Goal: Information Seeking & Learning: Learn about a topic

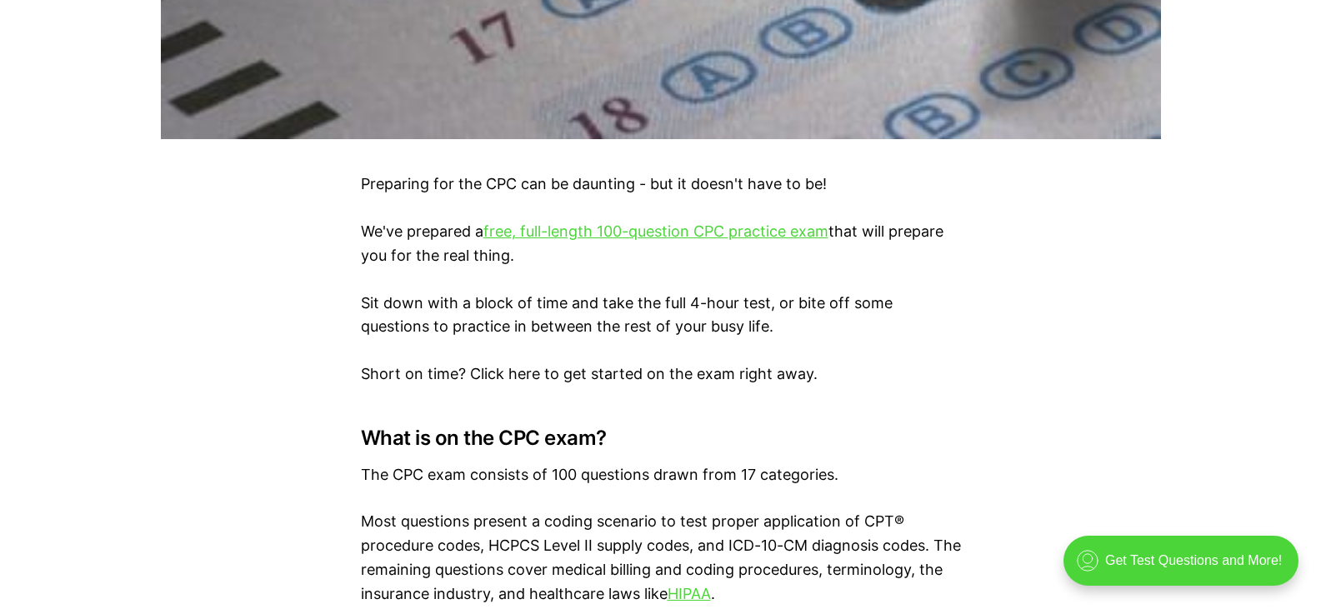
scroll to position [967, 0]
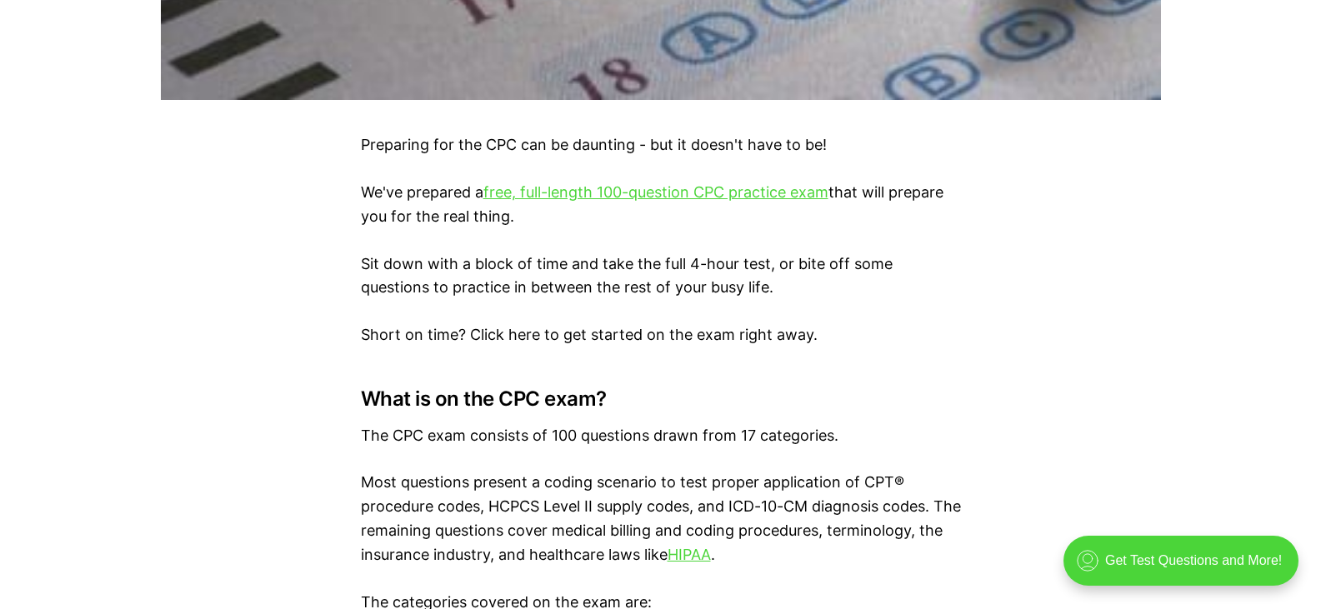
click at [580, 182] on p "We've prepared a free, full-length 100-question CPC practice exam that will pre…" at bounding box center [661, 205] width 600 height 48
click at [580, 187] on link "free, full-length 100-question CPC practice exam" at bounding box center [655, 191] width 345 height 17
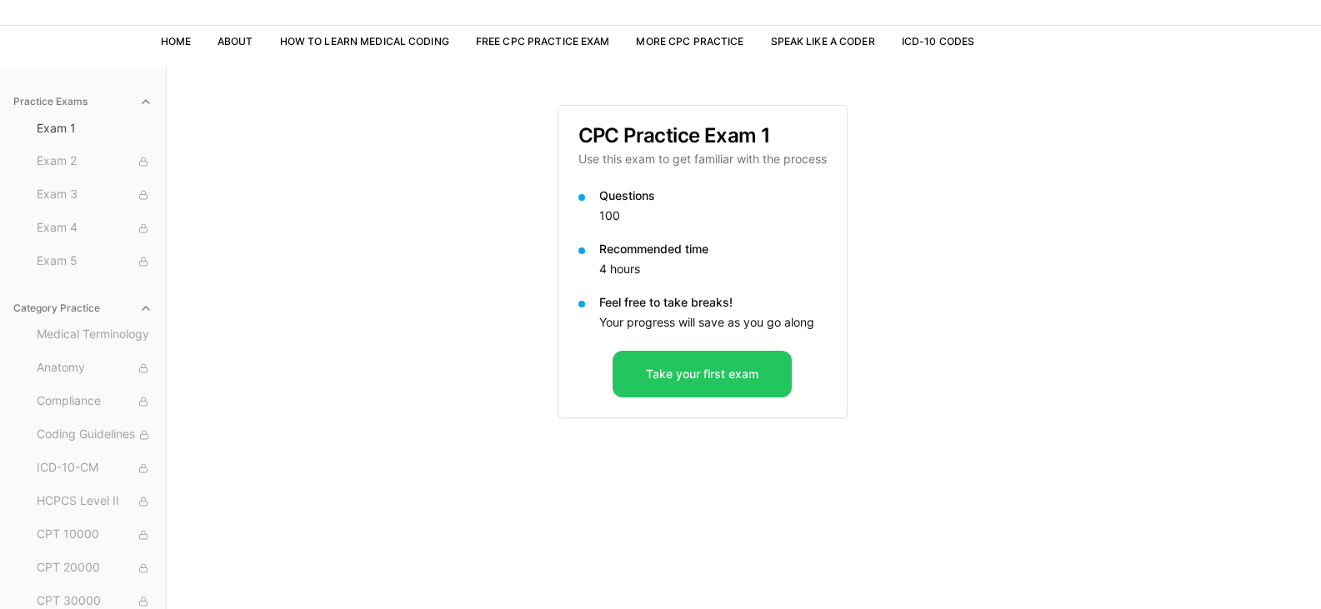
scroll to position [92, 0]
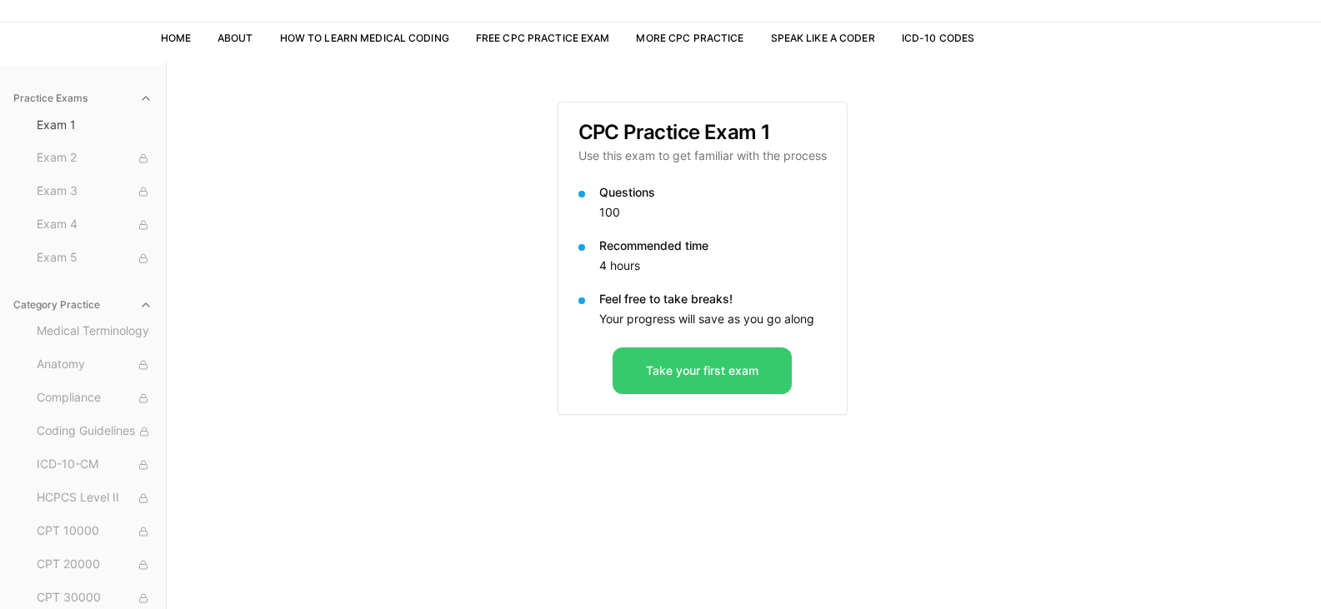
click at [708, 367] on button "Take your first exam" at bounding box center [701, 370] width 179 height 47
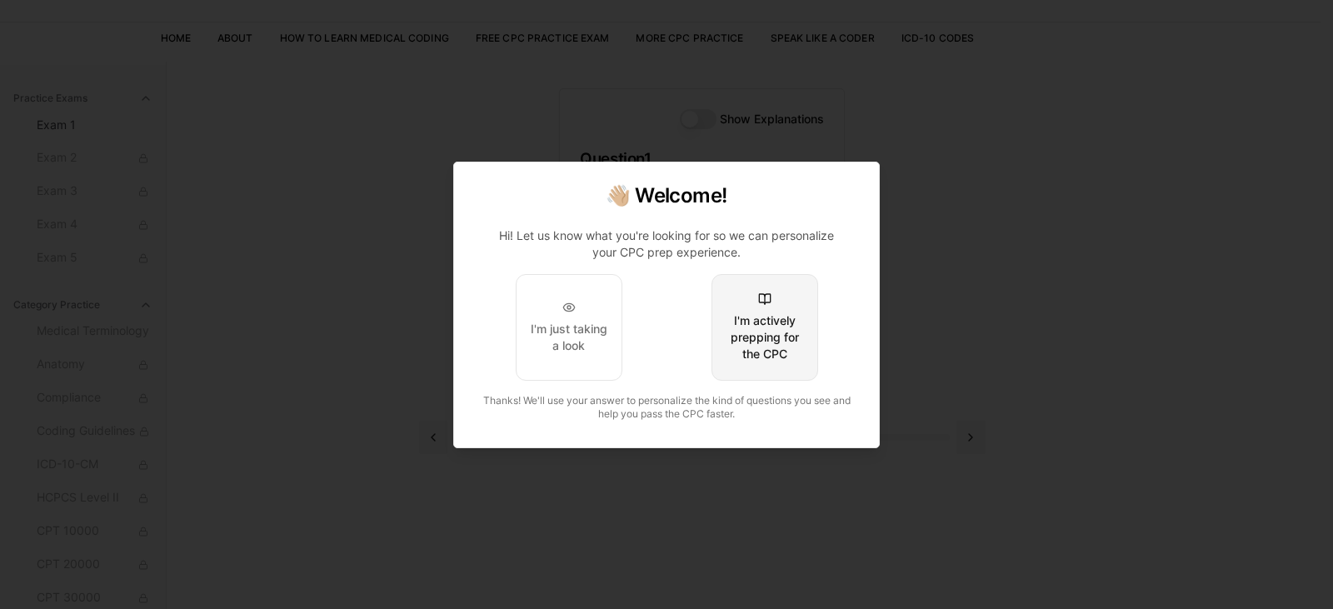
click at [775, 367] on button "I'm actively prepping for the CPC" at bounding box center [765, 327] width 107 height 107
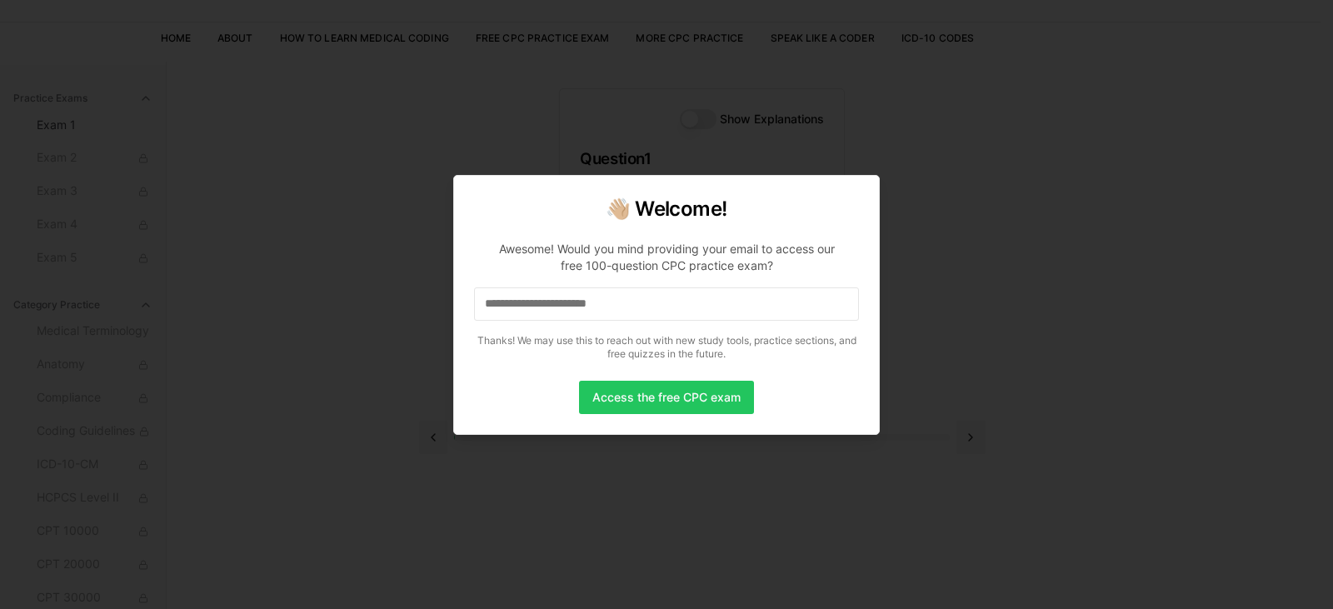
click at [693, 309] on input at bounding box center [666, 303] width 385 height 33
click at [668, 392] on button "Access the free CPC exam" at bounding box center [666, 397] width 175 height 33
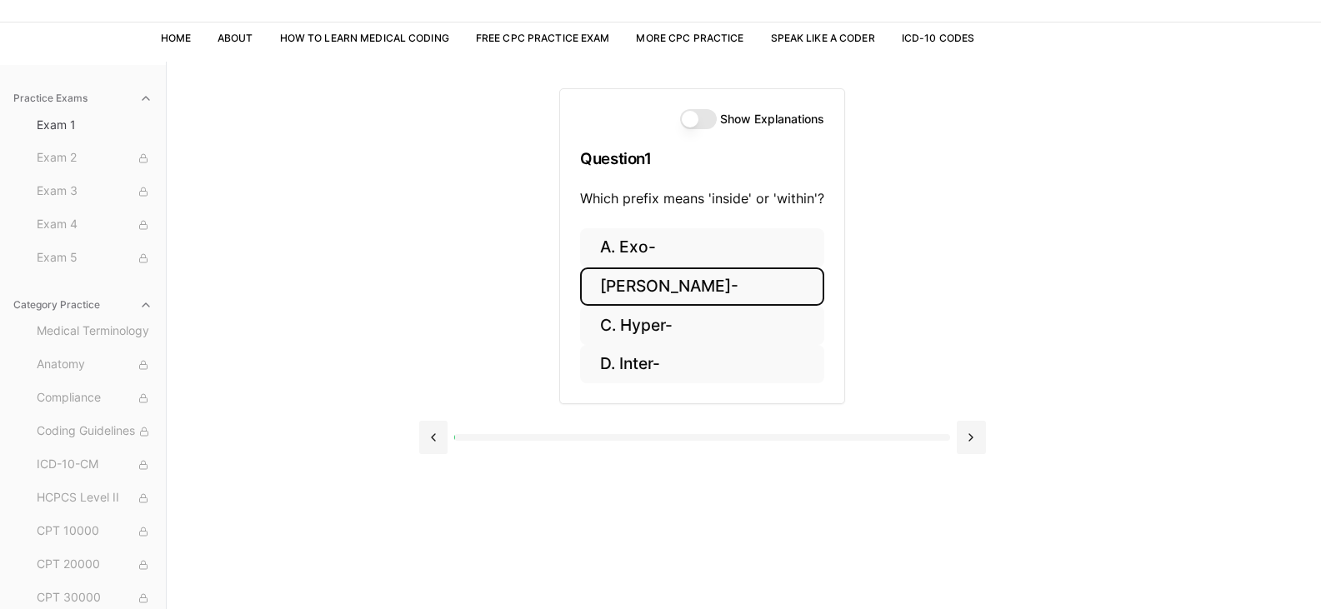
click at [665, 287] on button "[PERSON_NAME]-" at bounding box center [702, 286] width 244 height 39
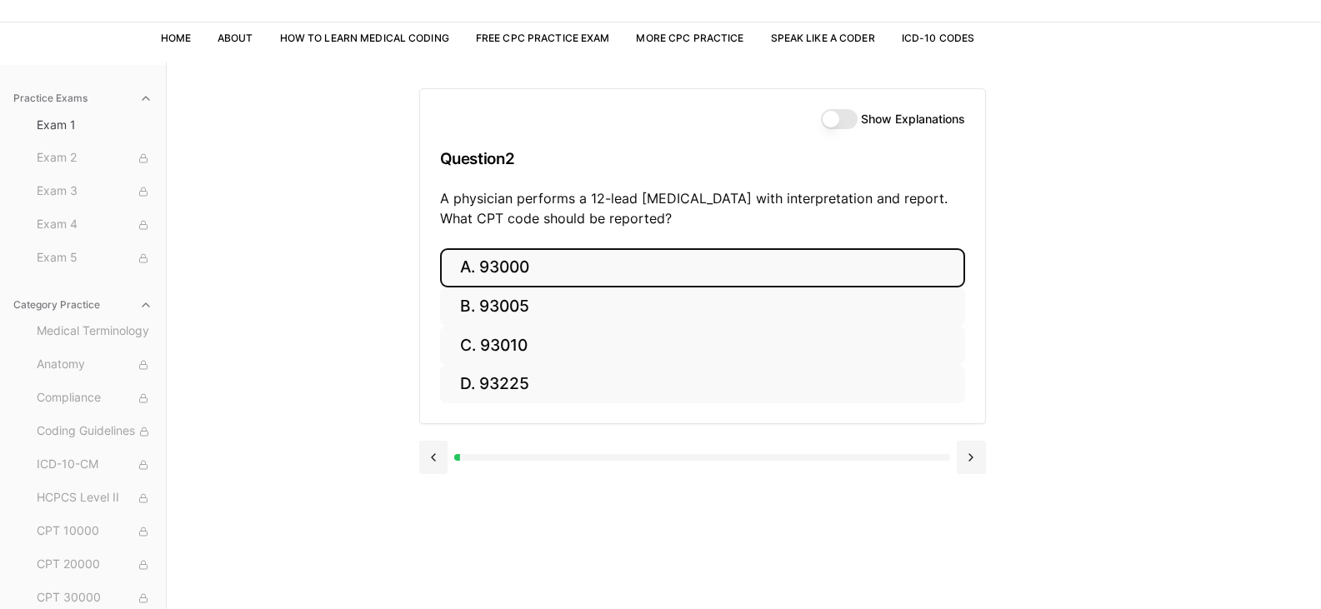
drag, startPoint x: 578, startPoint y: 272, endPoint x: 535, endPoint y: 274, distance: 43.4
click at [535, 274] on button "A. 93000" at bounding box center [702, 267] width 525 height 39
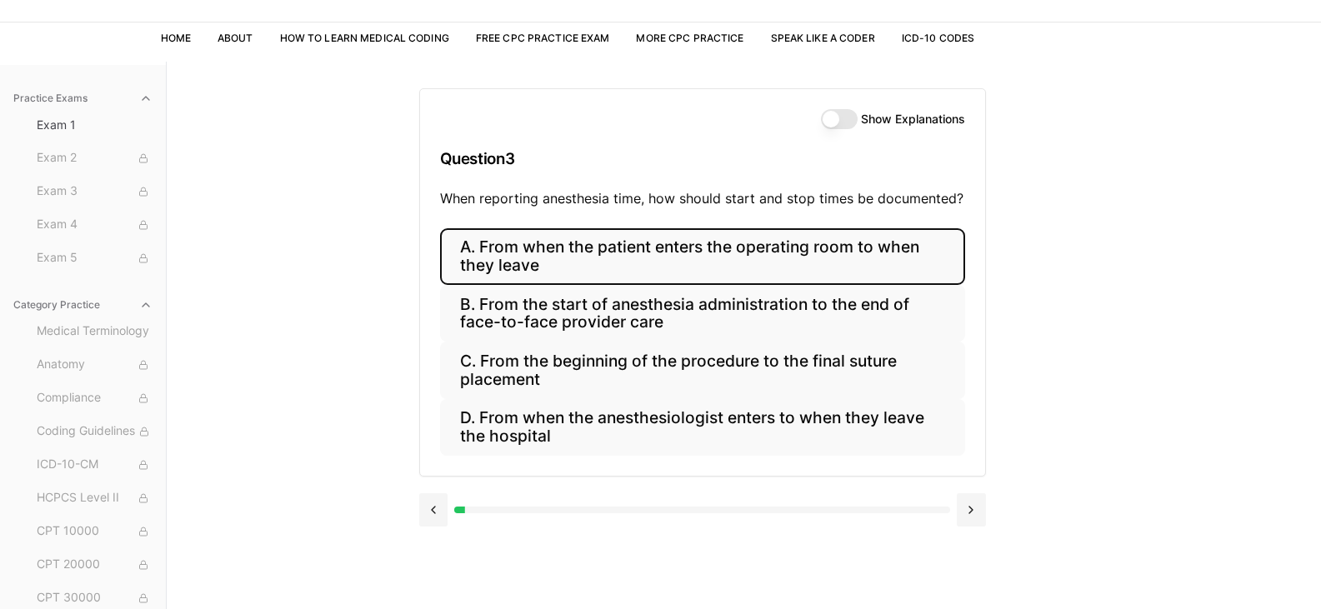
click at [535, 274] on button "A. From when the patient enters the operating room to when they leave" at bounding box center [702, 256] width 525 height 57
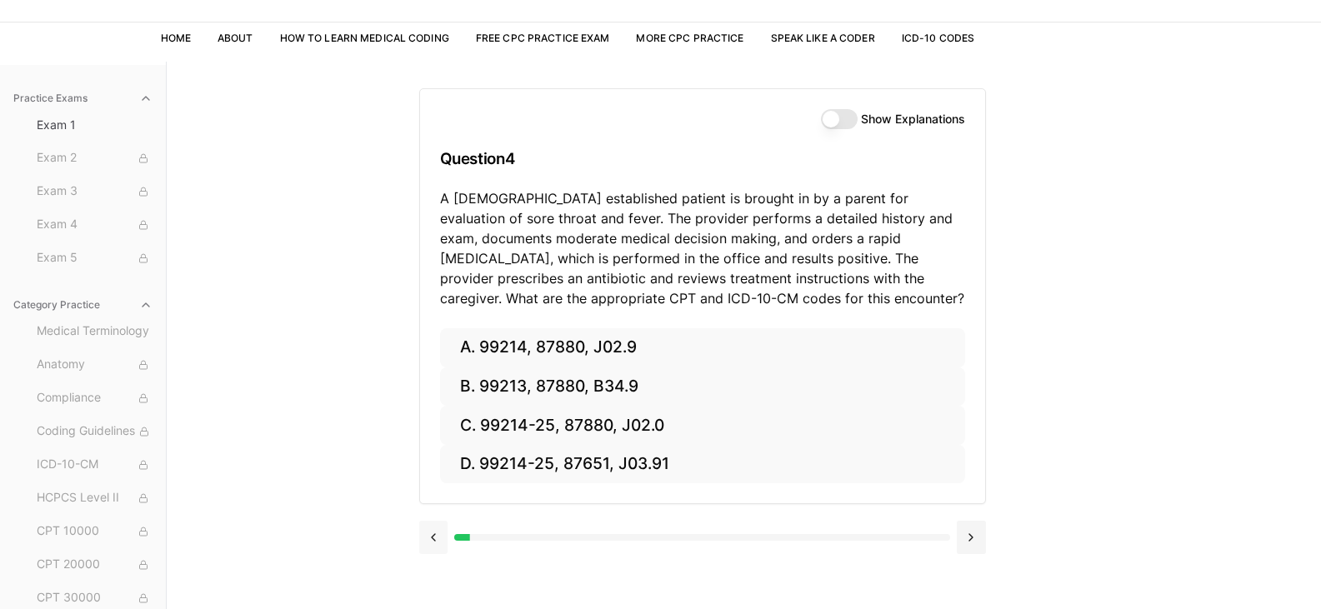
click at [429, 525] on button at bounding box center [433, 537] width 29 height 33
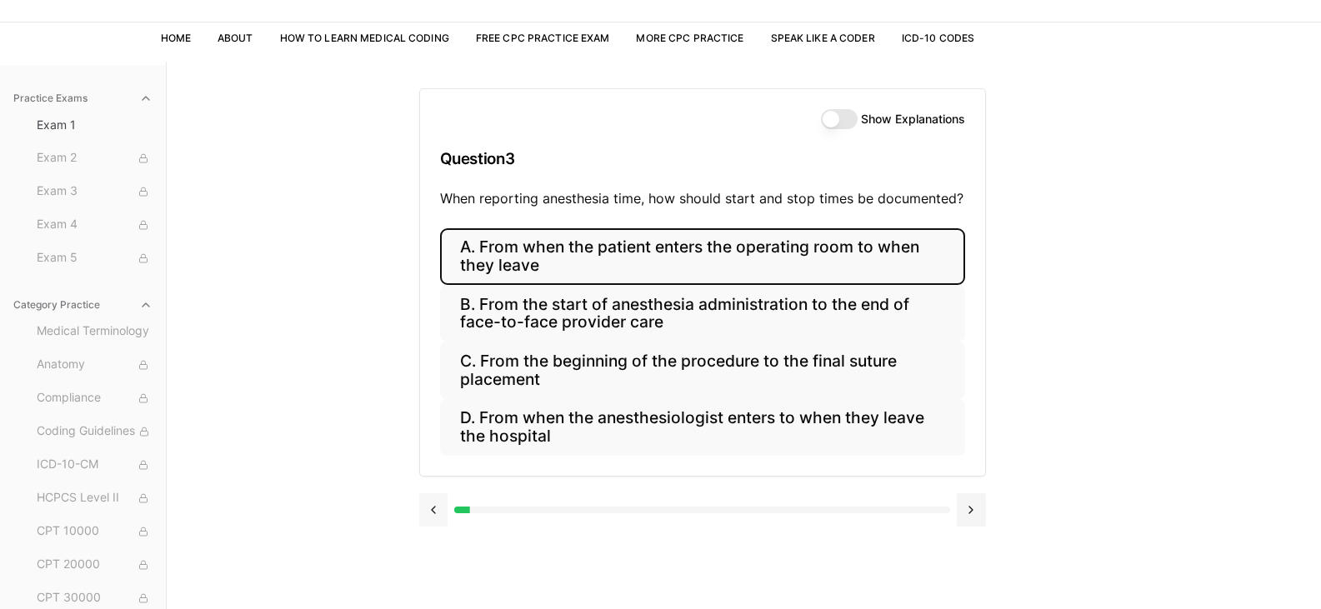
click at [429, 525] on button at bounding box center [433, 509] width 29 height 33
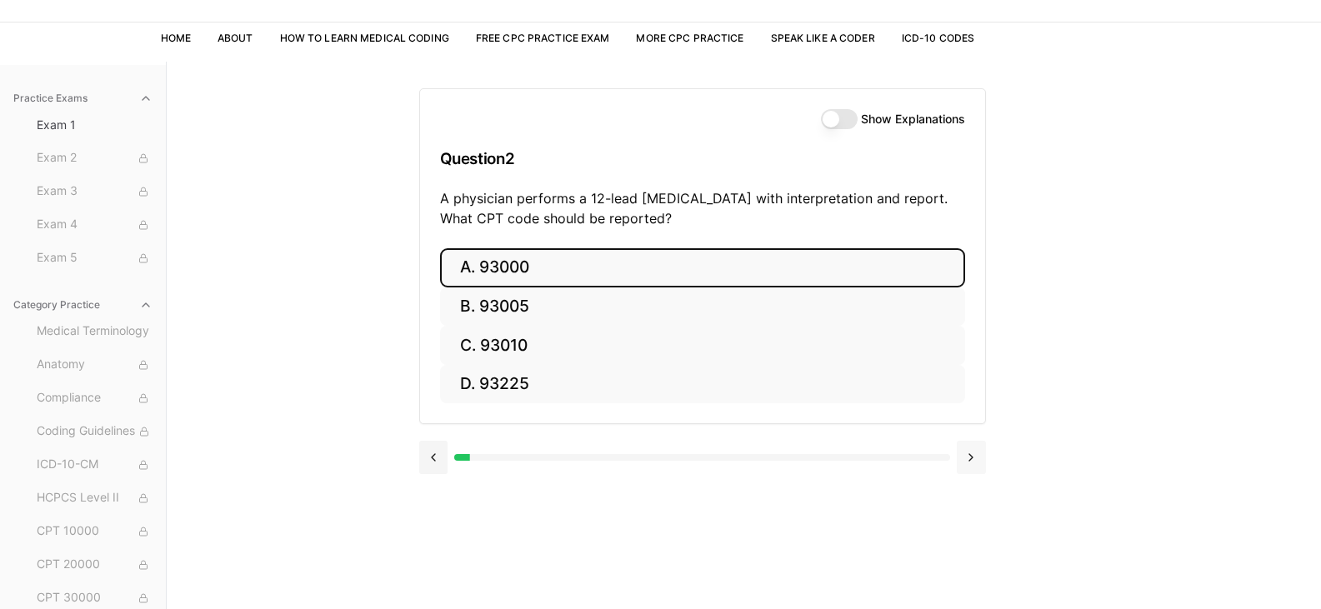
click at [965, 472] on button at bounding box center [971, 457] width 29 height 33
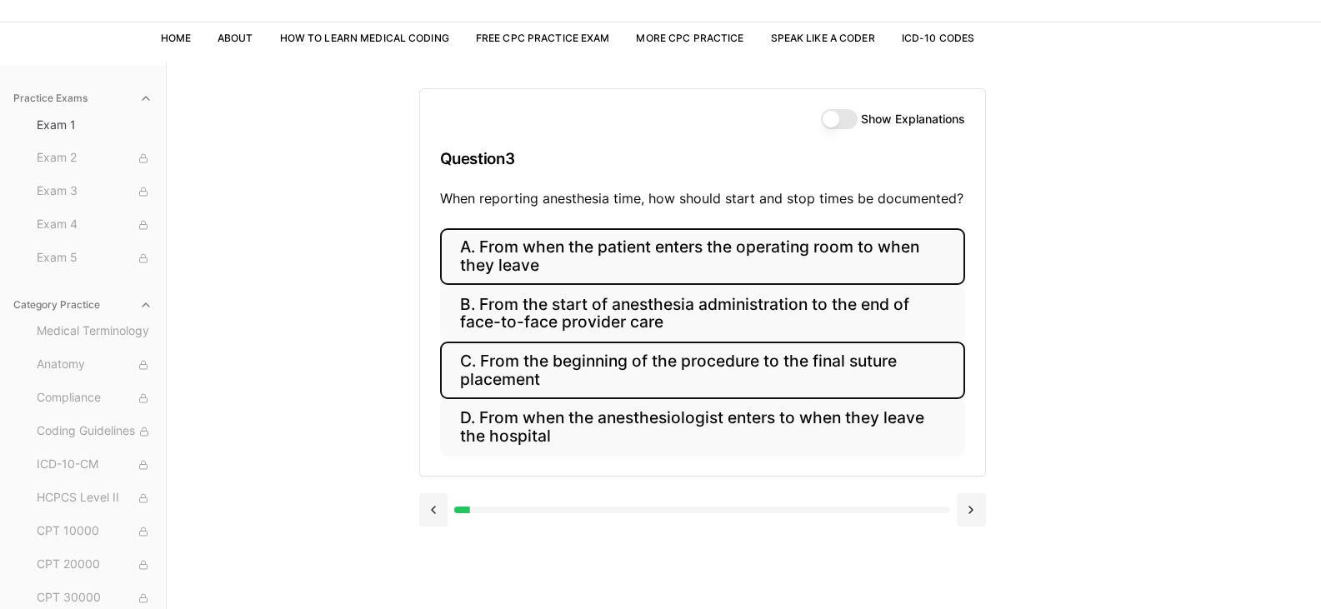
click at [673, 376] on button "C. From the beginning of the procedure to the final suture placement" at bounding box center [702, 370] width 525 height 57
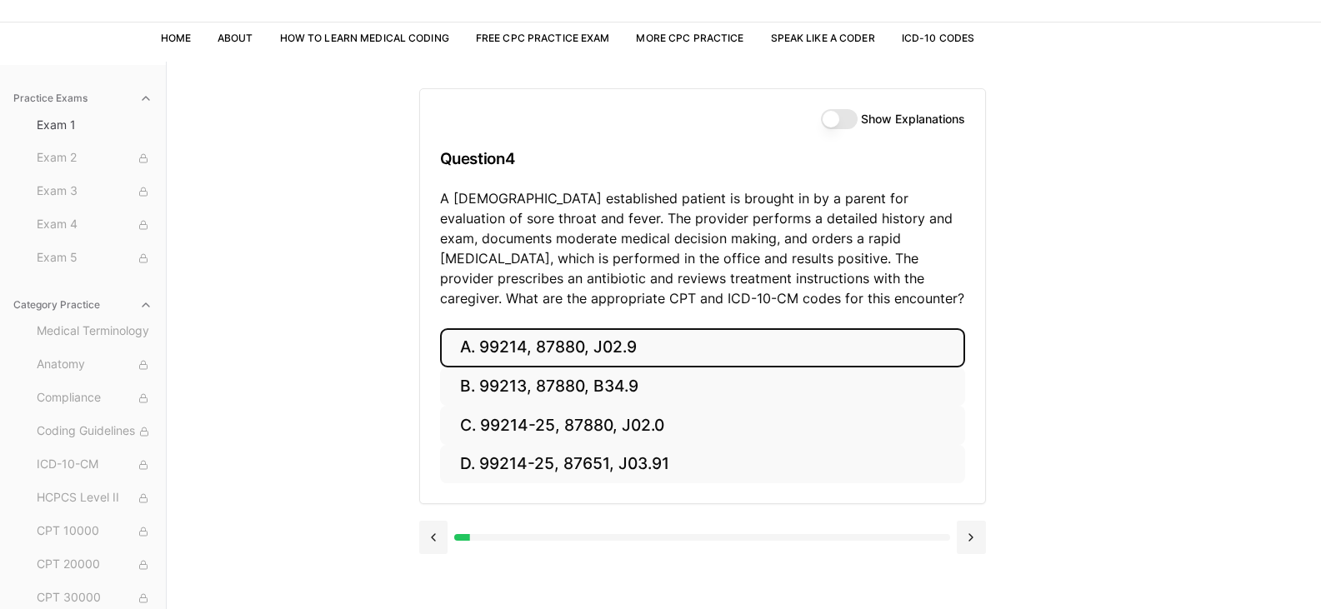
click at [450, 352] on button "A. 99214, 87880, J02.9" at bounding box center [702, 347] width 525 height 39
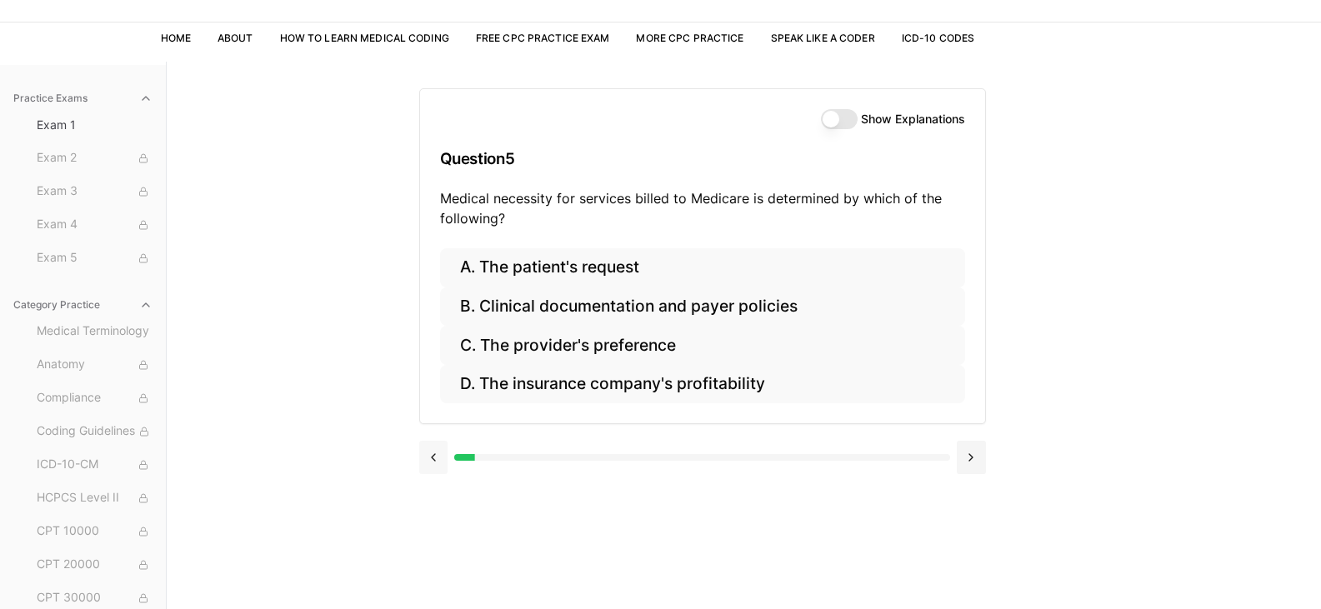
click at [437, 464] on button at bounding box center [433, 457] width 29 height 33
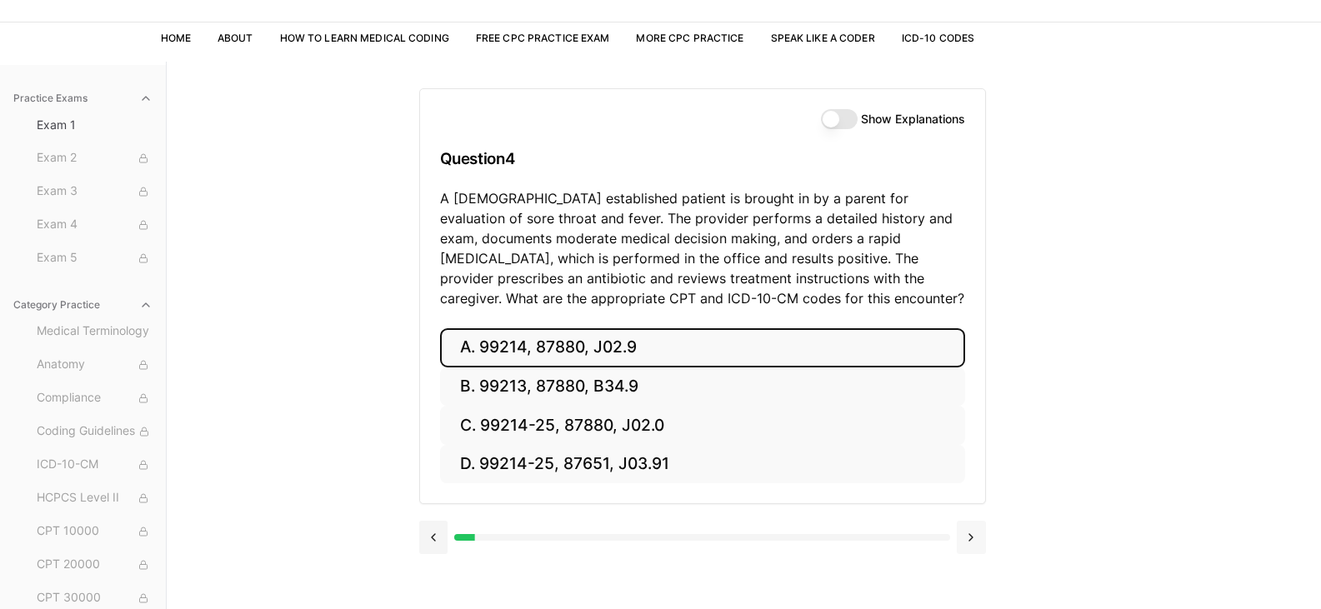
click at [976, 541] on button at bounding box center [971, 537] width 29 height 33
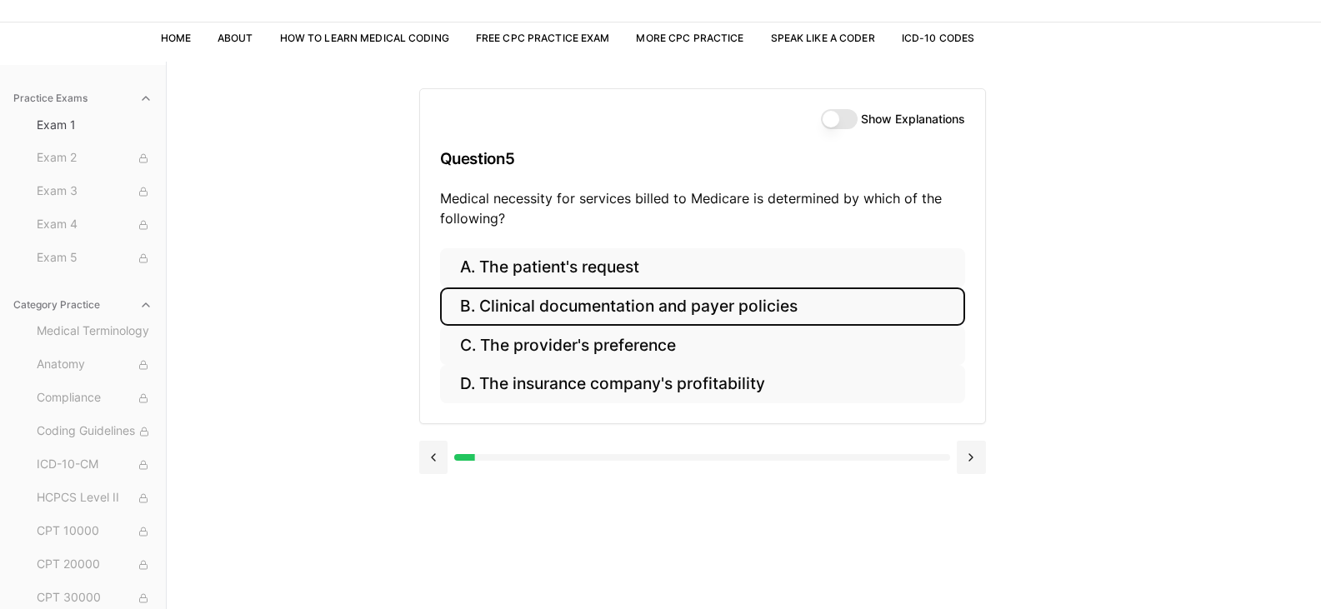
click at [832, 307] on button "B. Clinical documentation and payer policies" at bounding box center [702, 306] width 525 height 39
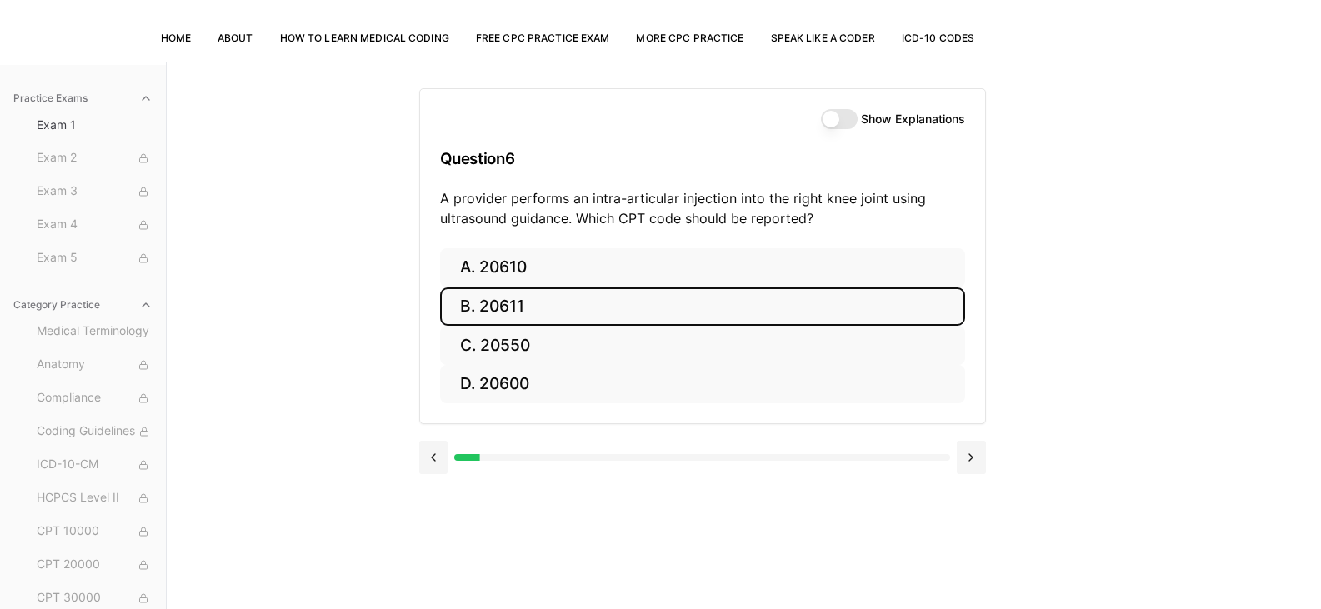
click at [761, 290] on button "B. 20611" at bounding box center [702, 306] width 525 height 39
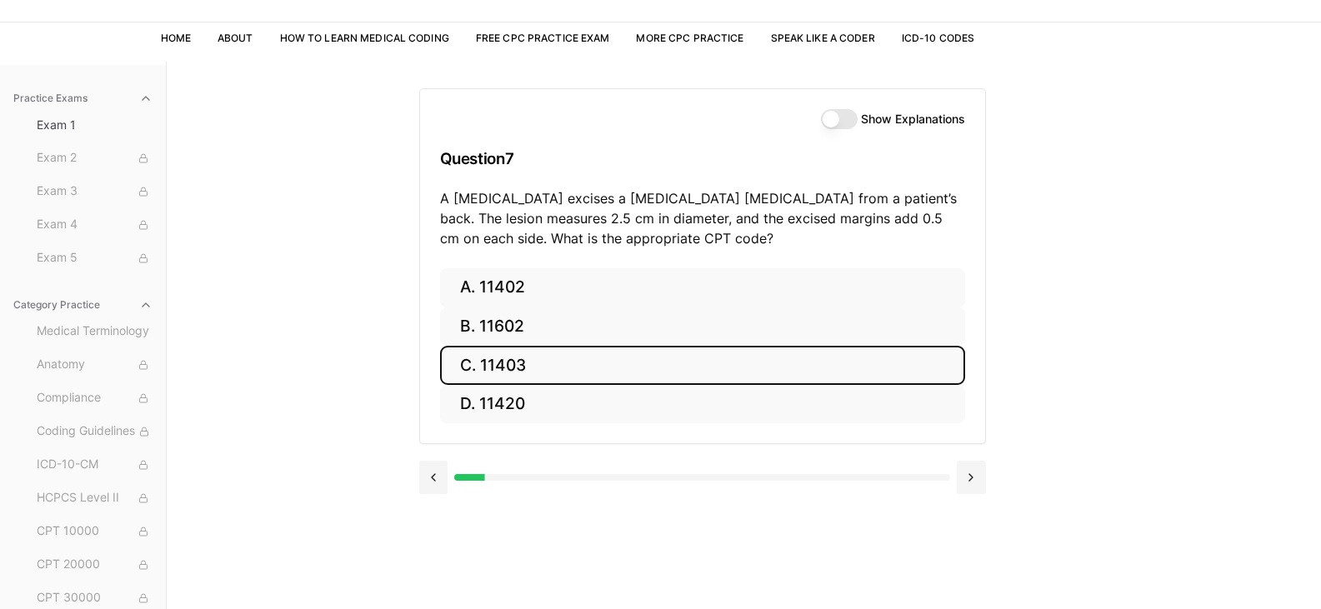
click at [724, 357] on button "C. 11403" at bounding box center [702, 365] width 525 height 39
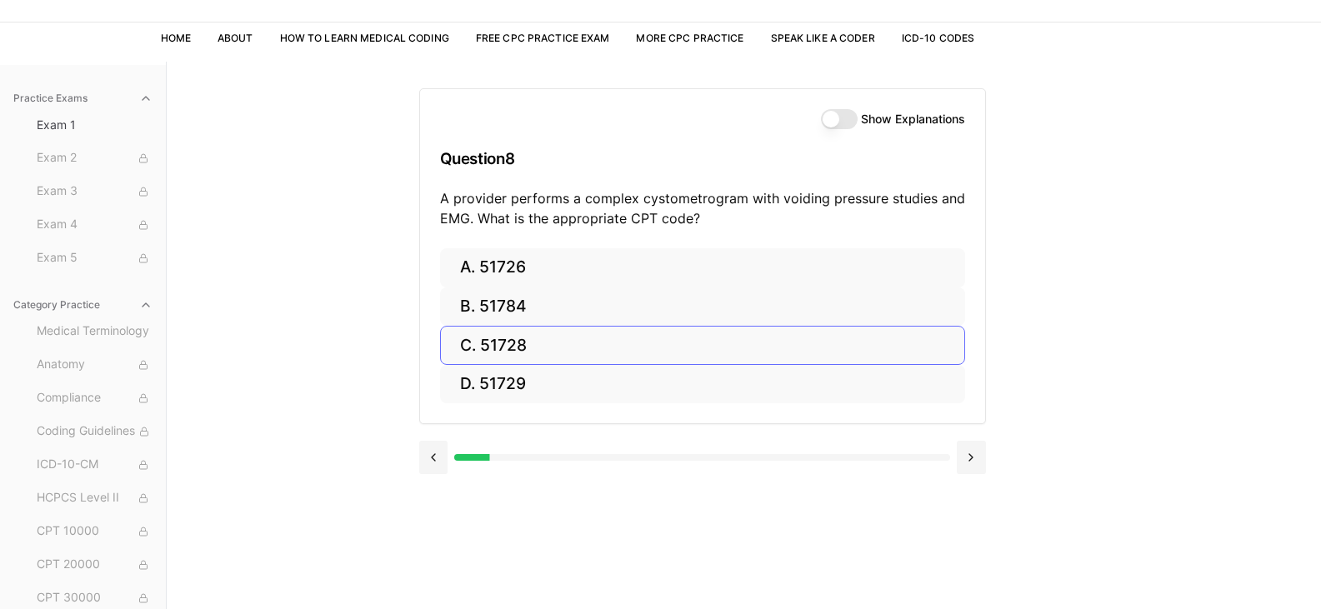
click at [586, 347] on button "C. 51728" at bounding box center [702, 345] width 525 height 39
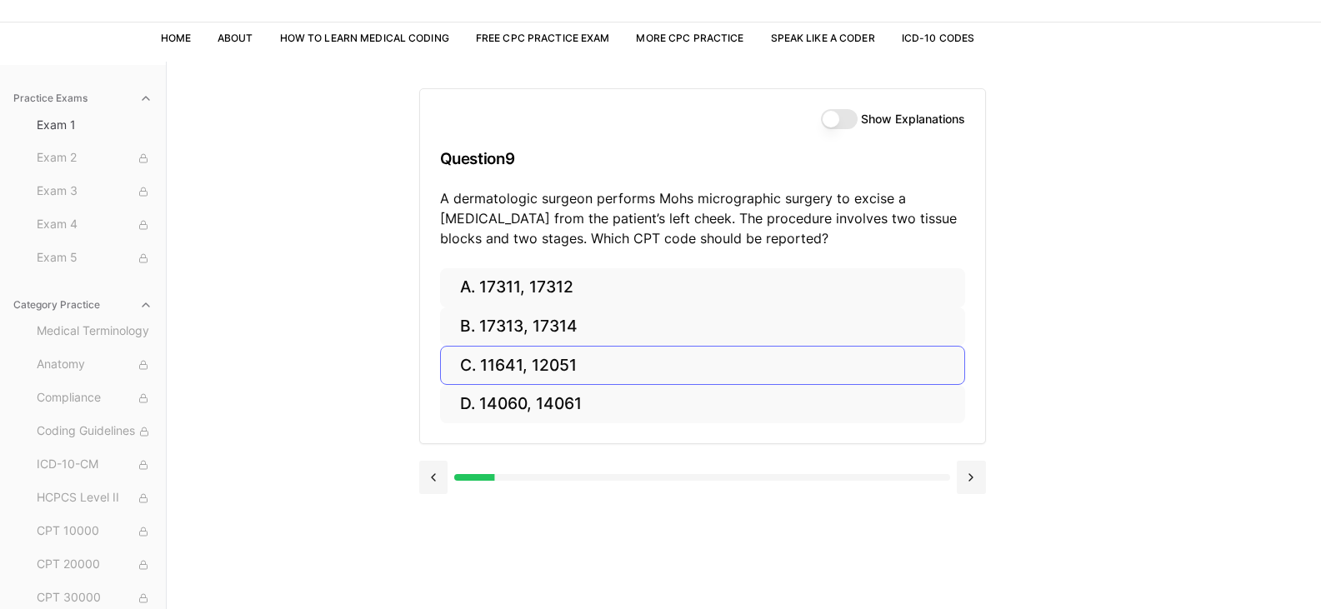
click at [38, 494] on span "HCPCS Level II" at bounding box center [95, 498] width 116 height 18
click at [514, 281] on button "A. 17311, 17312" at bounding box center [702, 287] width 525 height 39
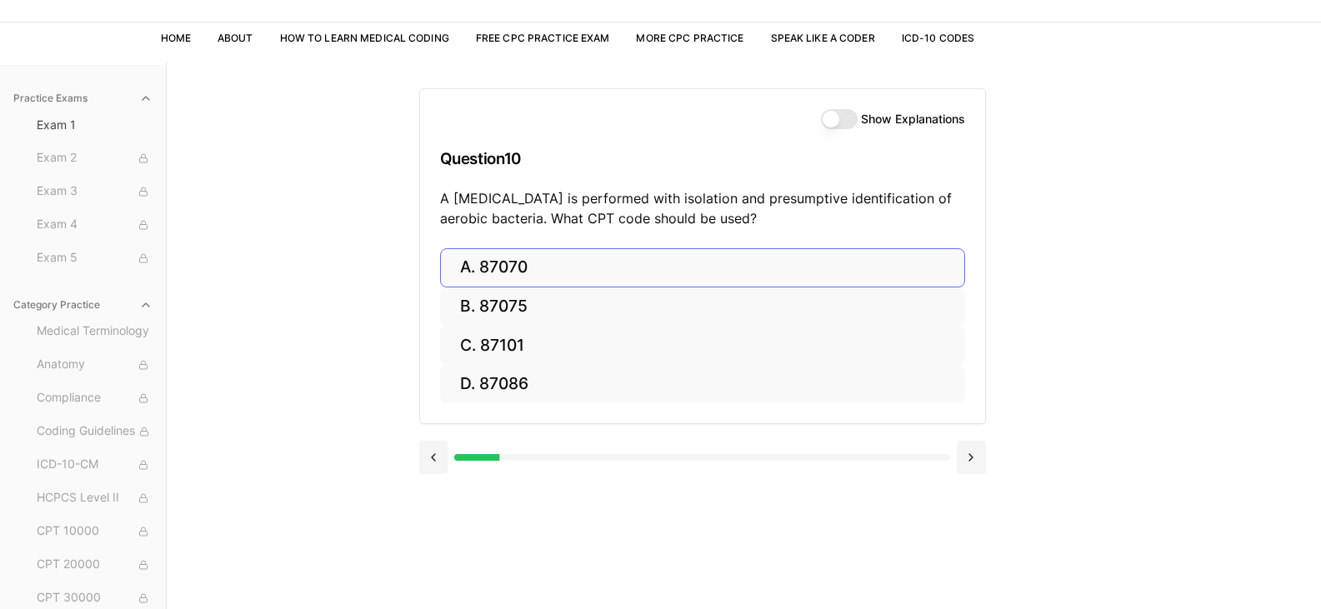
click at [502, 387] on button "D. 87086" at bounding box center [702, 384] width 525 height 39
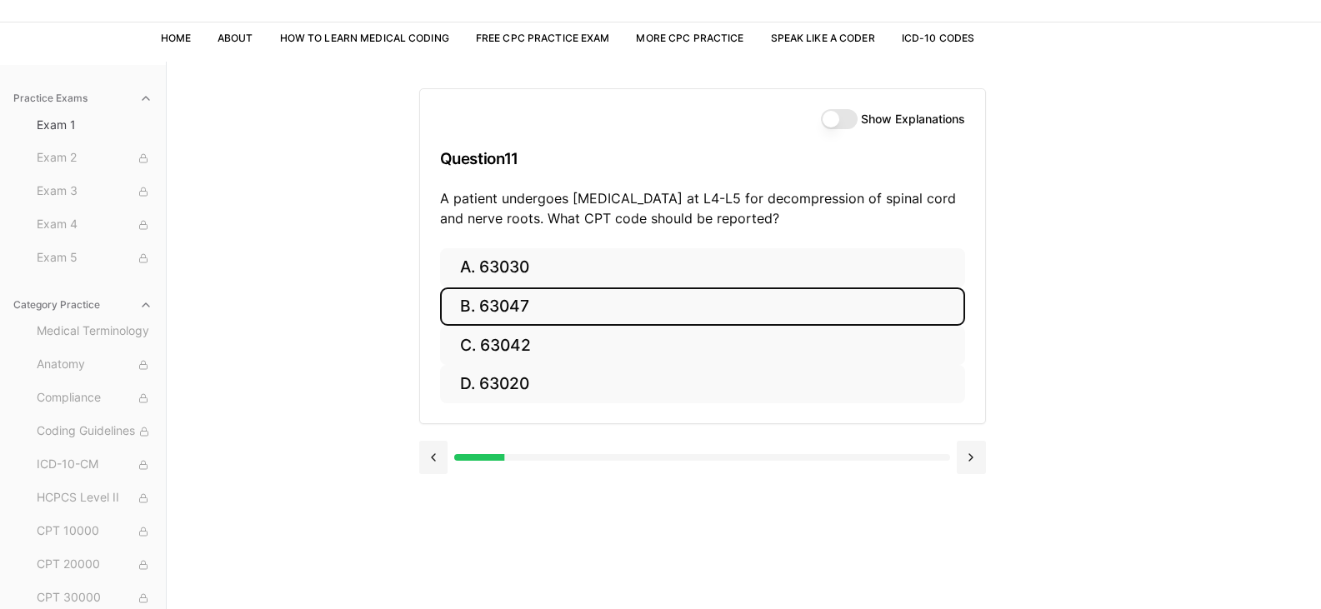
click at [602, 296] on button "B. 63047" at bounding box center [702, 306] width 525 height 39
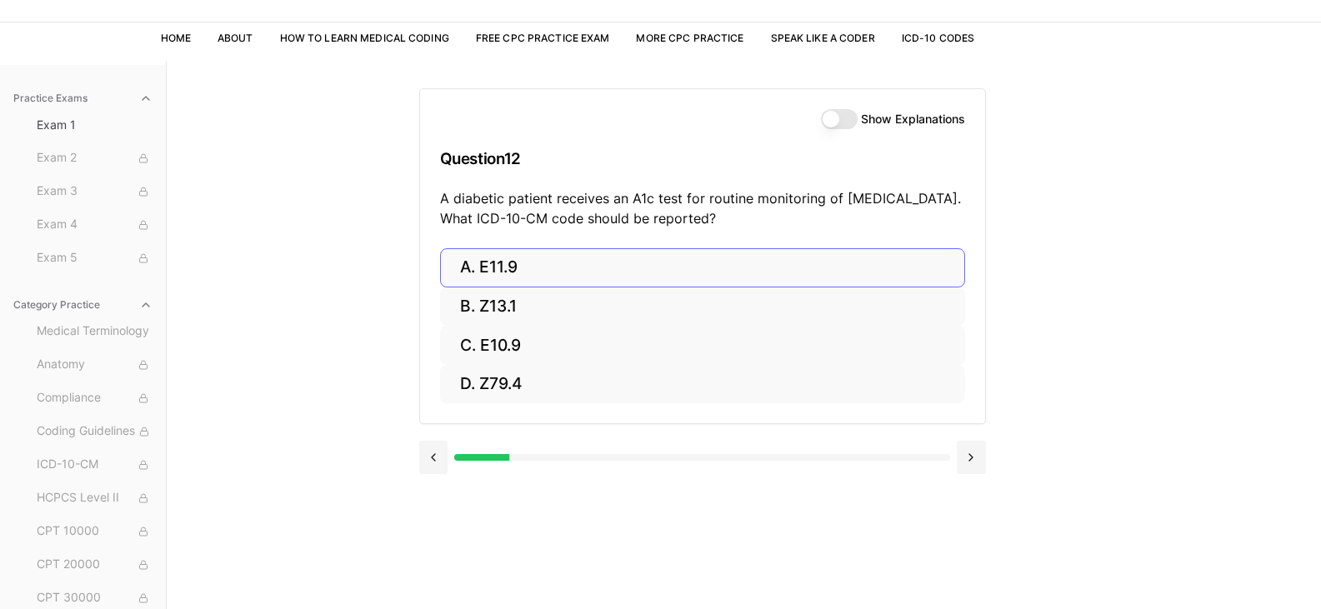
click at [568, 267] on button "A. E11.9" at bounding box center [702, 267] width 525 height 39
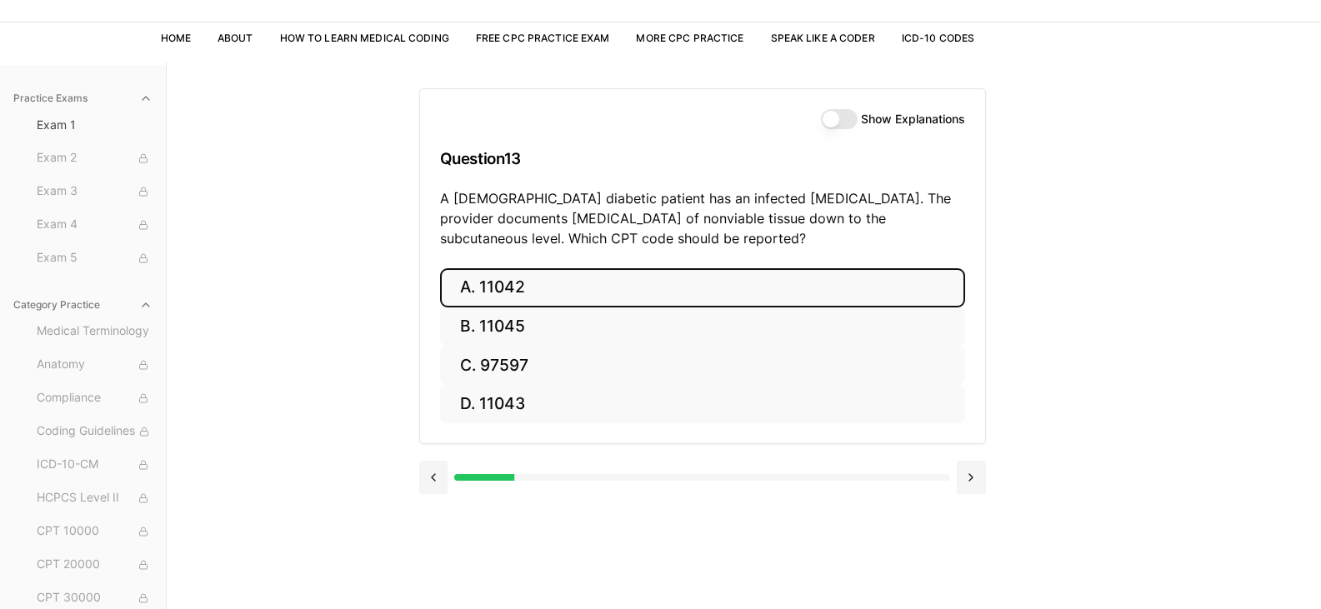
click at [487, 297] on button "A. 11042" at bounding box center [702, 287] width 525 height 39
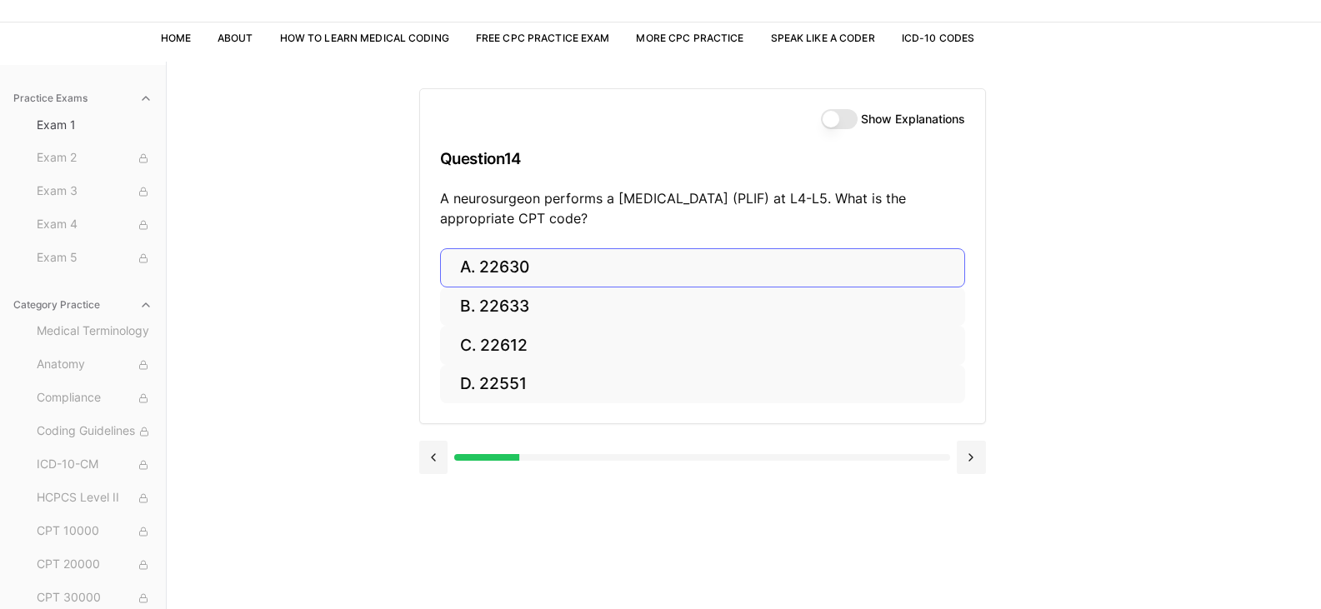
click at [481, 266] on button "A. 22630" at bounding box center [702, 267] width 525 height 39
click at [480, 265] on button "A. R91.8" at bounding box center [702, 267] width 525 height 39
click at [532, 273] on button "A. 62270" at bounding box center [702, 267] width 525 height 39
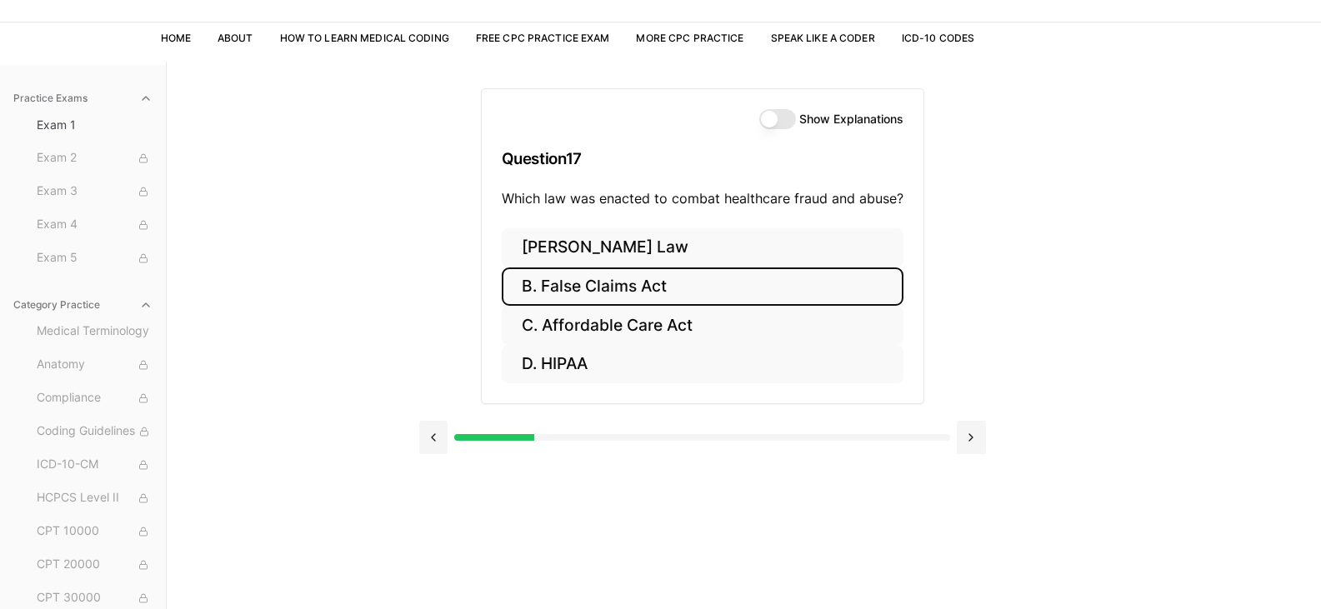
click at [591, 289] on button "B. False Claims Act" at bounding box center [703, 286] width 402 height 39
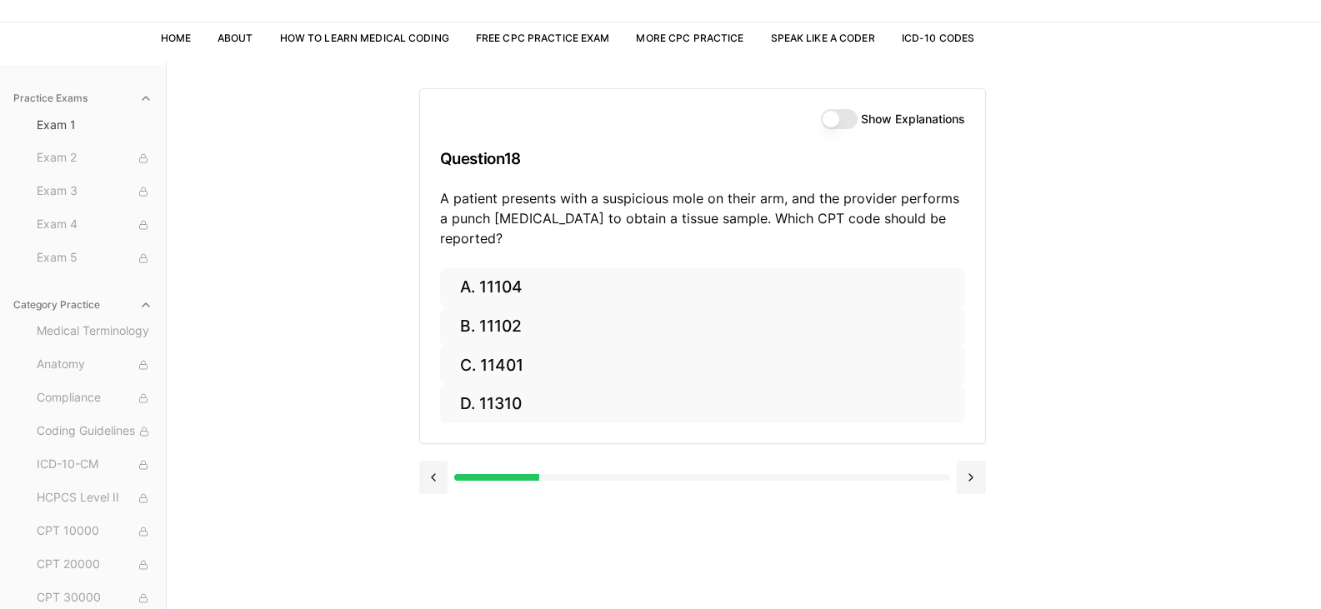
click at [471, 268] on button "A. 11104" at bounding box center [702, 287] width 525 height 39
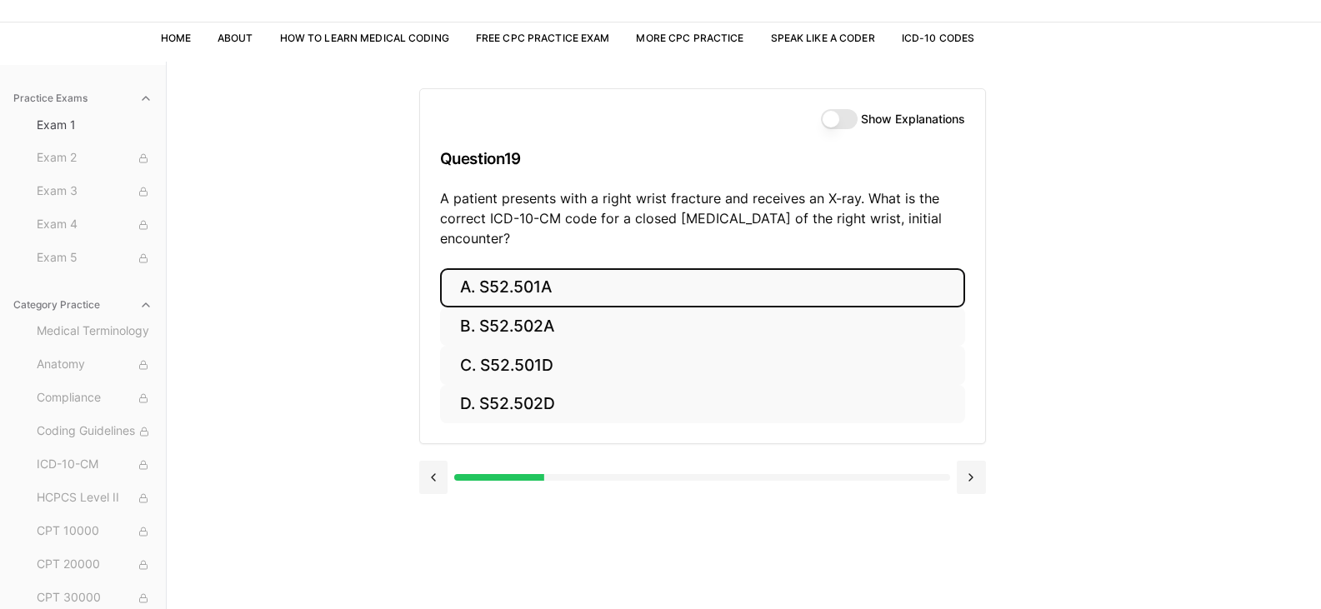
click at [467, 302] on button "A. S52.501A" at bounding box center [702, 287] width 525 height 39
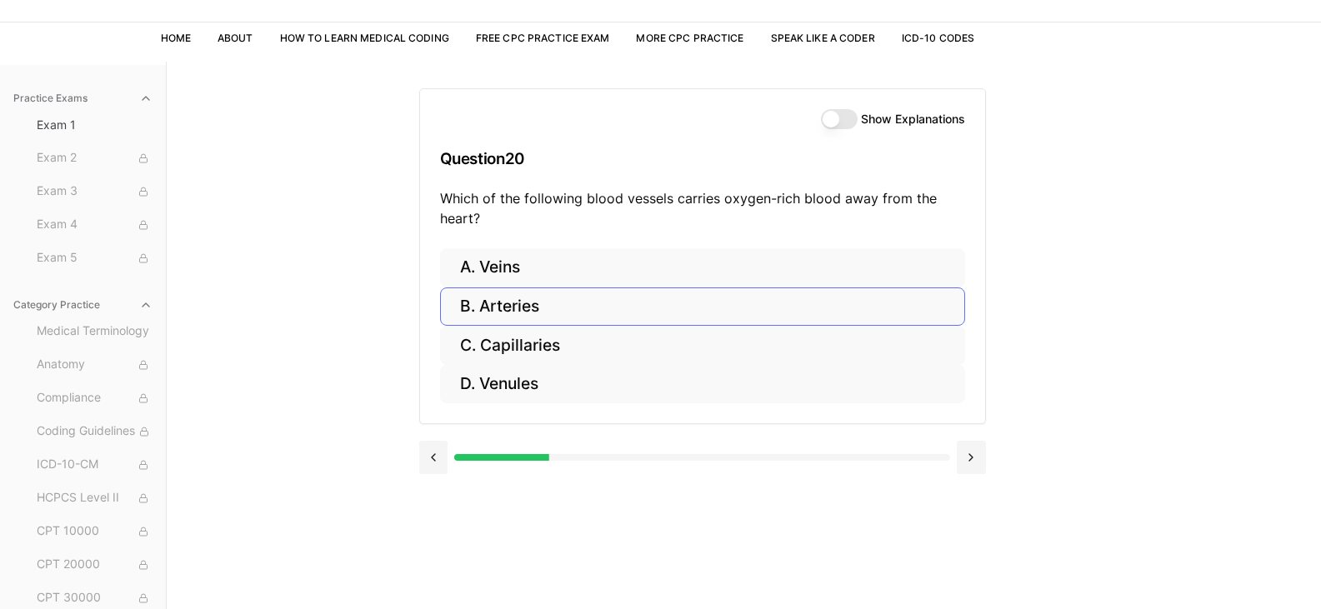
click at [501, 297] on button "B. Arteries" at bounding box center [702, 306] width 525 height 39
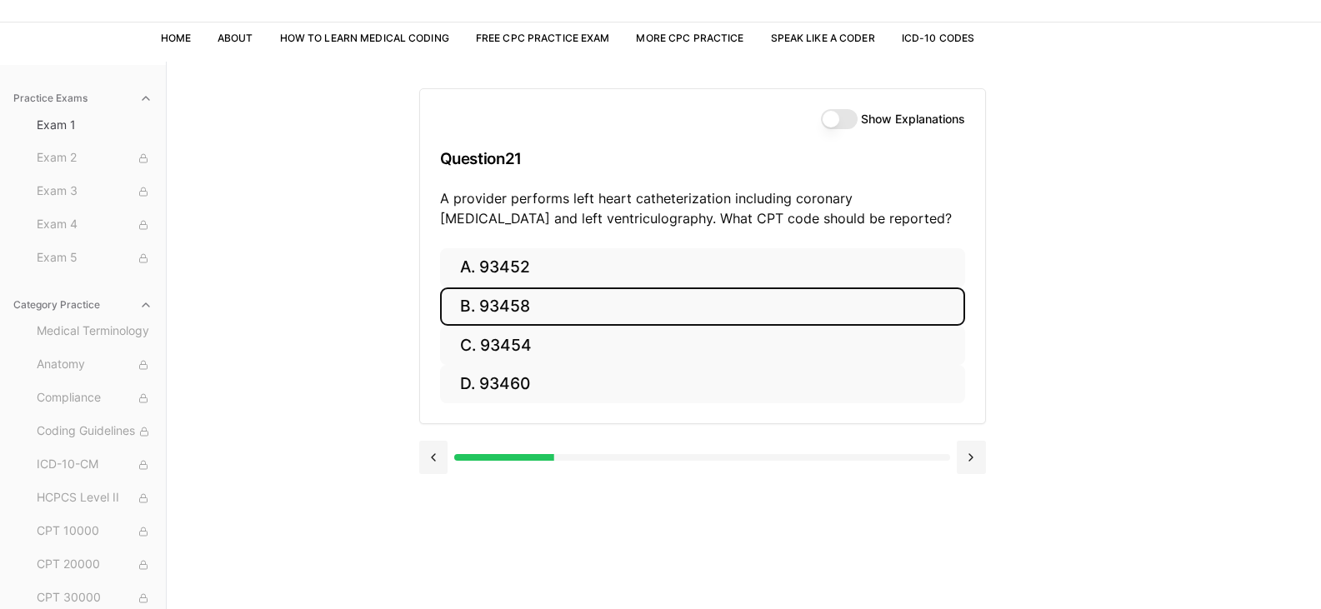
click at [532, 309] on button "B. 93458" at bounding box center [702, 306] width 525 height 39
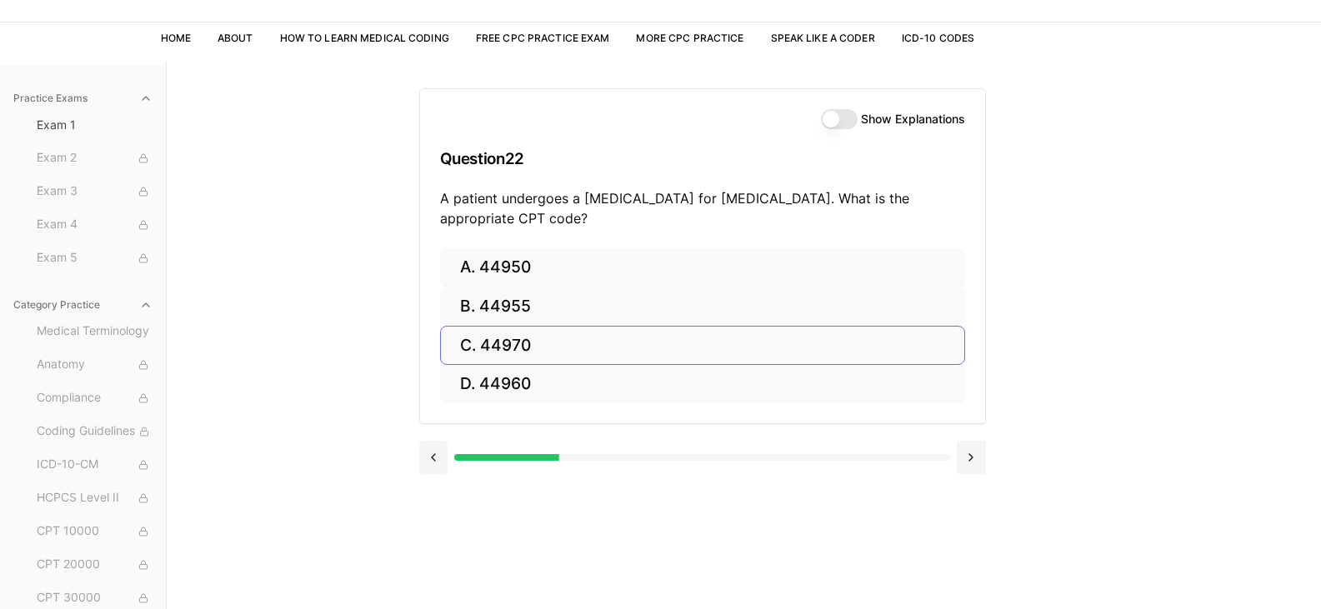
click at [492, 343] on button "C. 44970" at bounding box center [702, 345] width 525 height 39
click at [509, 352] on button "C. 95909" at bounding box center [702, 345] width 525 height 39
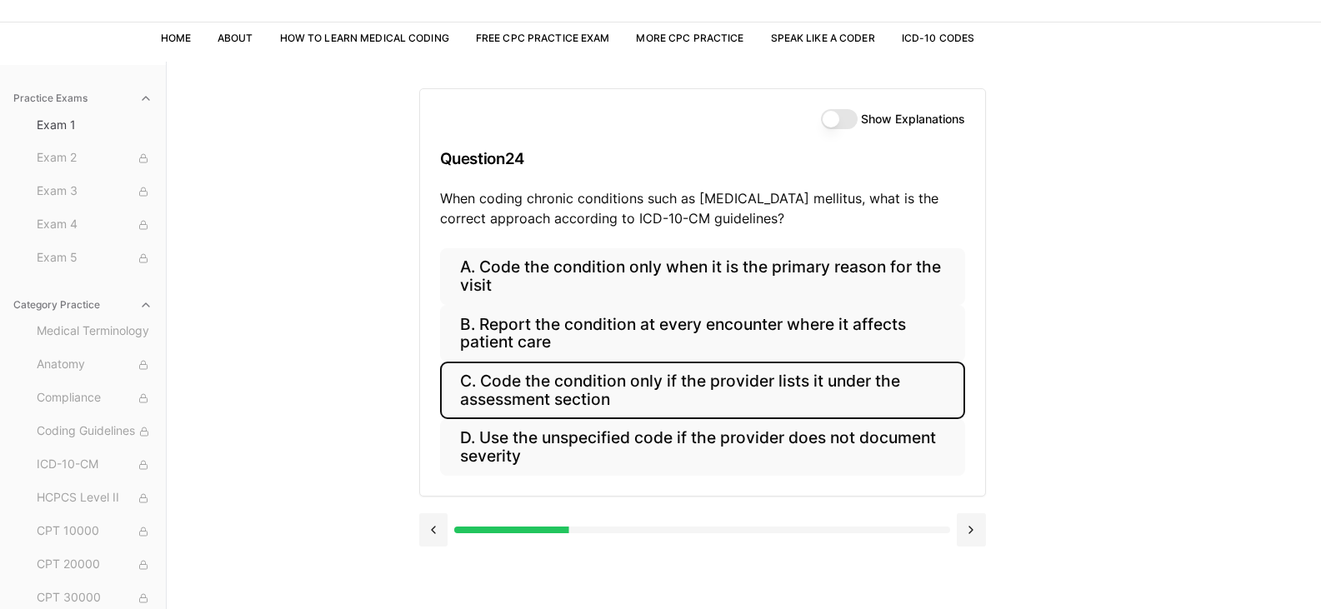
click at [637, 398] on button "C. Code the condition only if the provider lists it under the assessment section" at bounding box center [702, 390] width 525 height 57
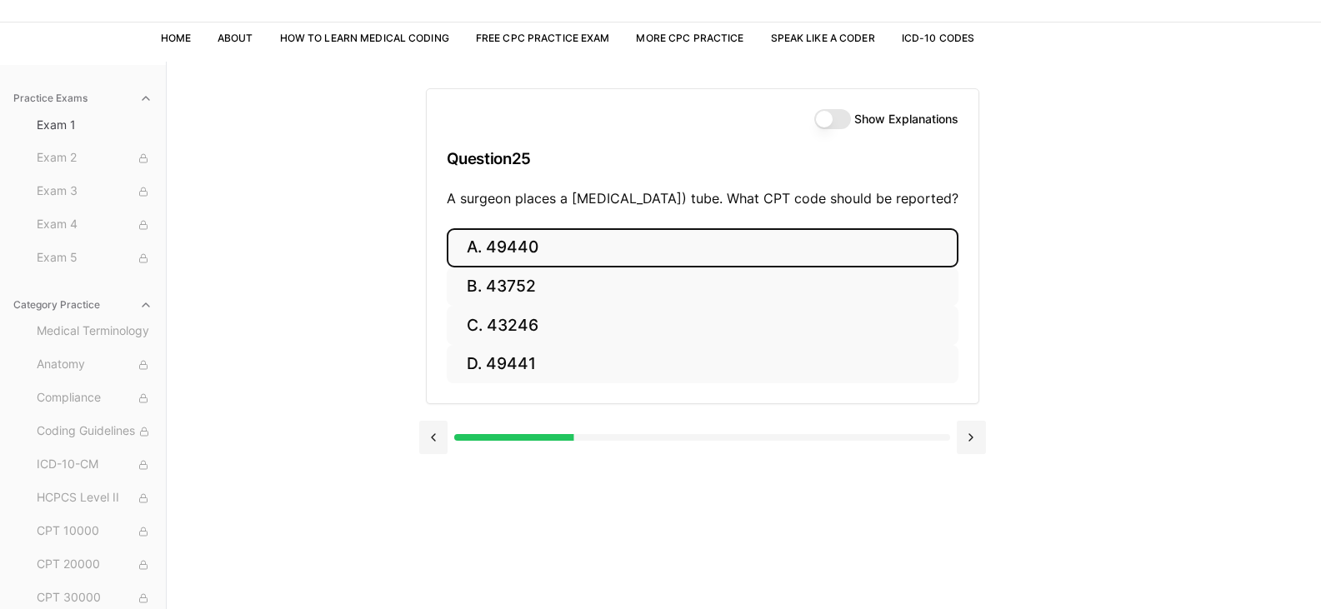
click at [463, 267] on button "A. 49440" at bounding box center [703, 247] width 512 height 39
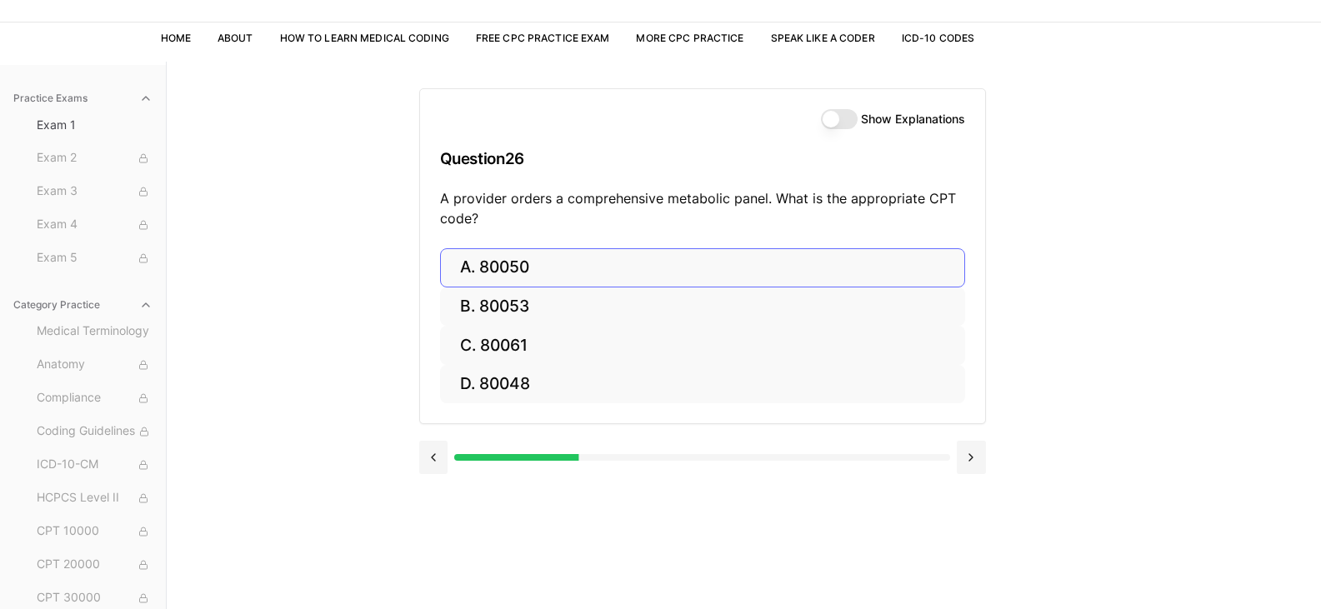
click at [472, 306] on button "B. 80053" at bounding box center [702, 306] width 525 height 39
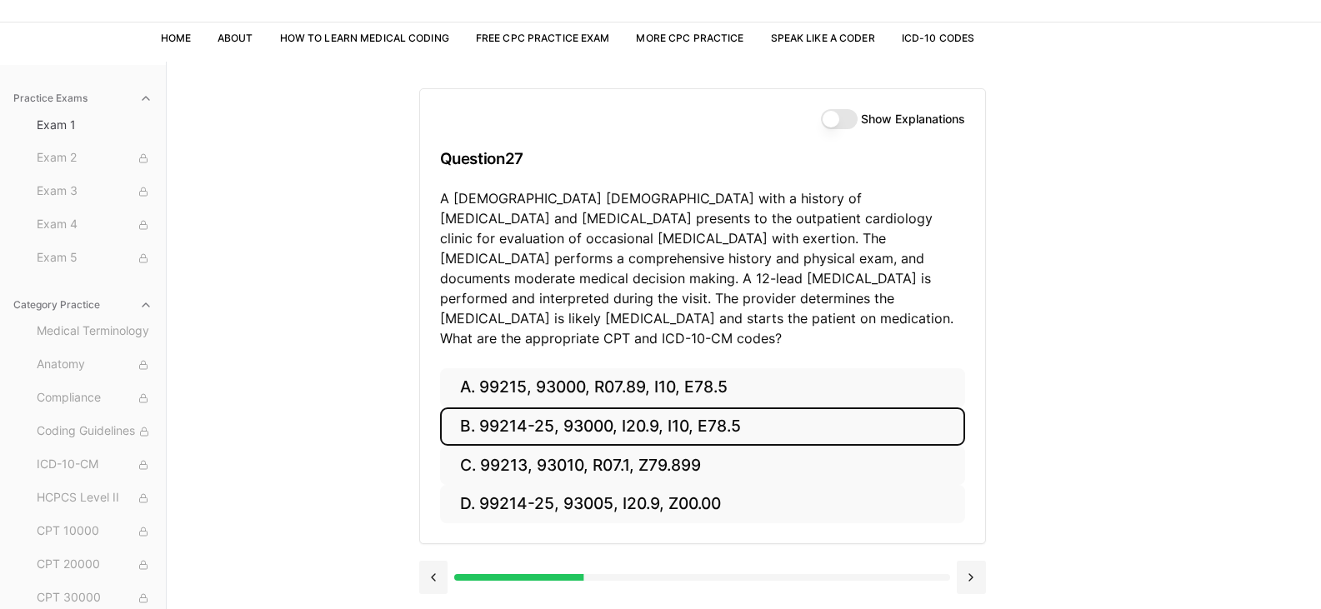
click at [694, 417] on button "B. 99214-25, 93000, I20.9, I10, E78.5" at bounding box center [702, 426] width 525 height 39
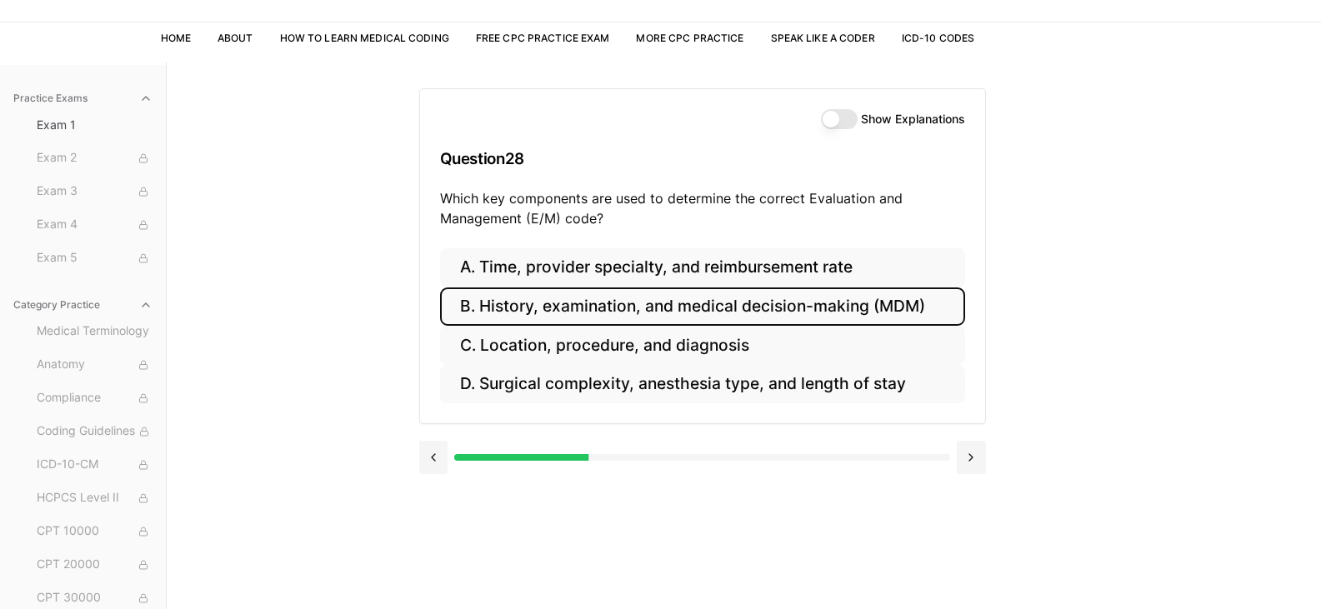
click at [696, 303] on button "B. History, examination, and medical decision-making (MDM)" at bounding box center [702, 306] width 525 height 39
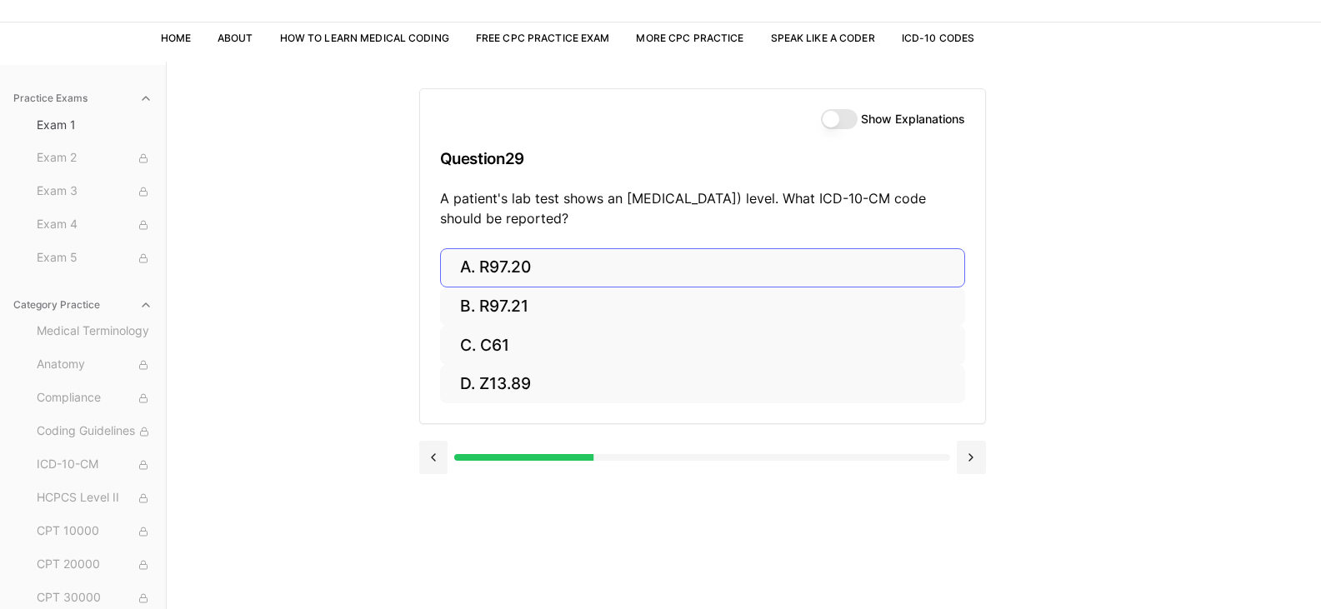
click at [487, 263] on button "A. R97.20" at bounding box center [702, 267] width 525 height 39
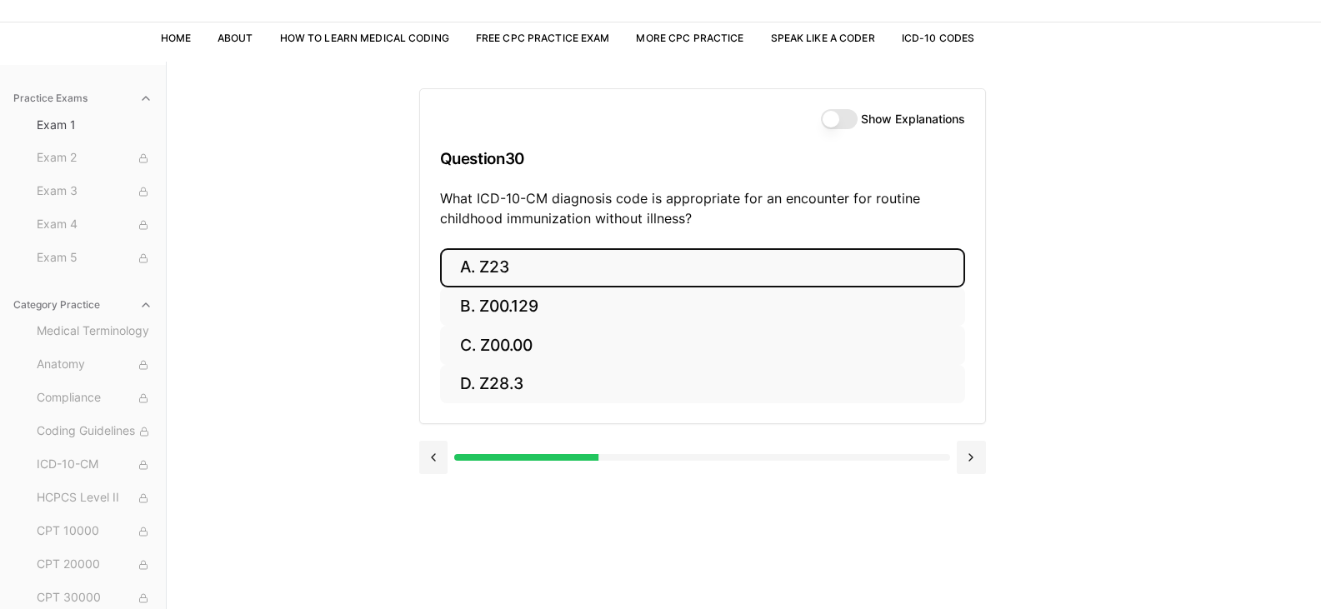
click at [489, 280] on button "A. Z23" at bounding box center [702, 267] width 525 height 39
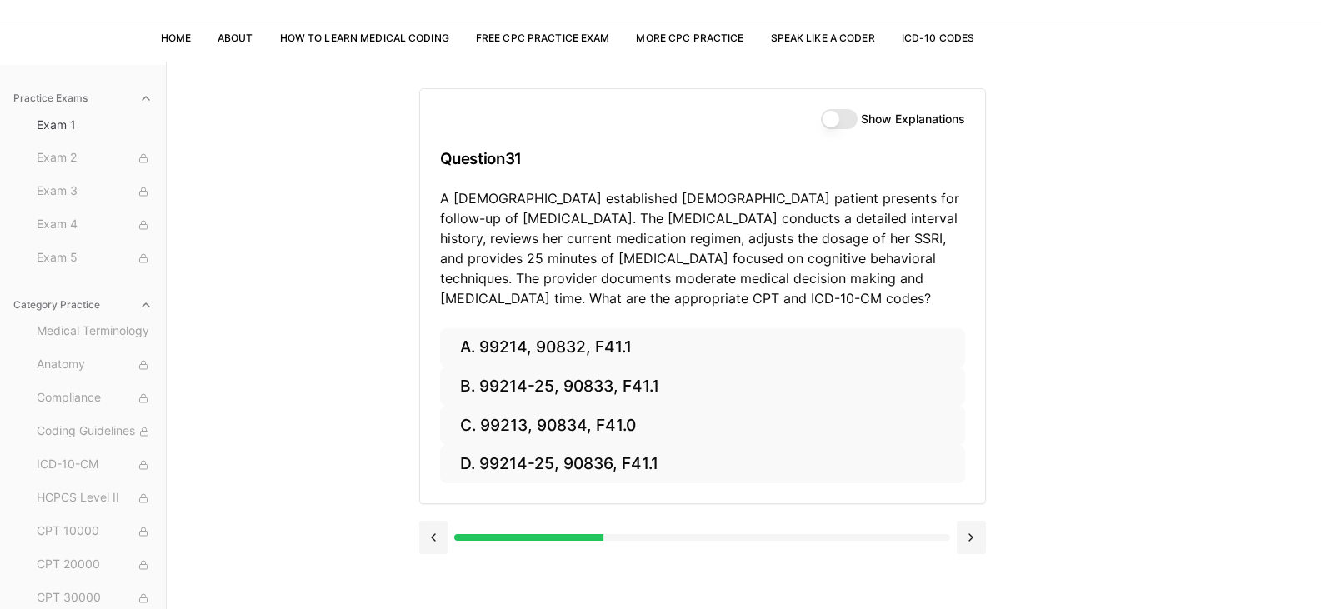
click at [848, 123] on button "Show Explanations" at bounding box center [839, 119] width 37 height 20
click at [827, 123] on button "Show Explanations" at bounding box center [839, 119] width 37 height 20
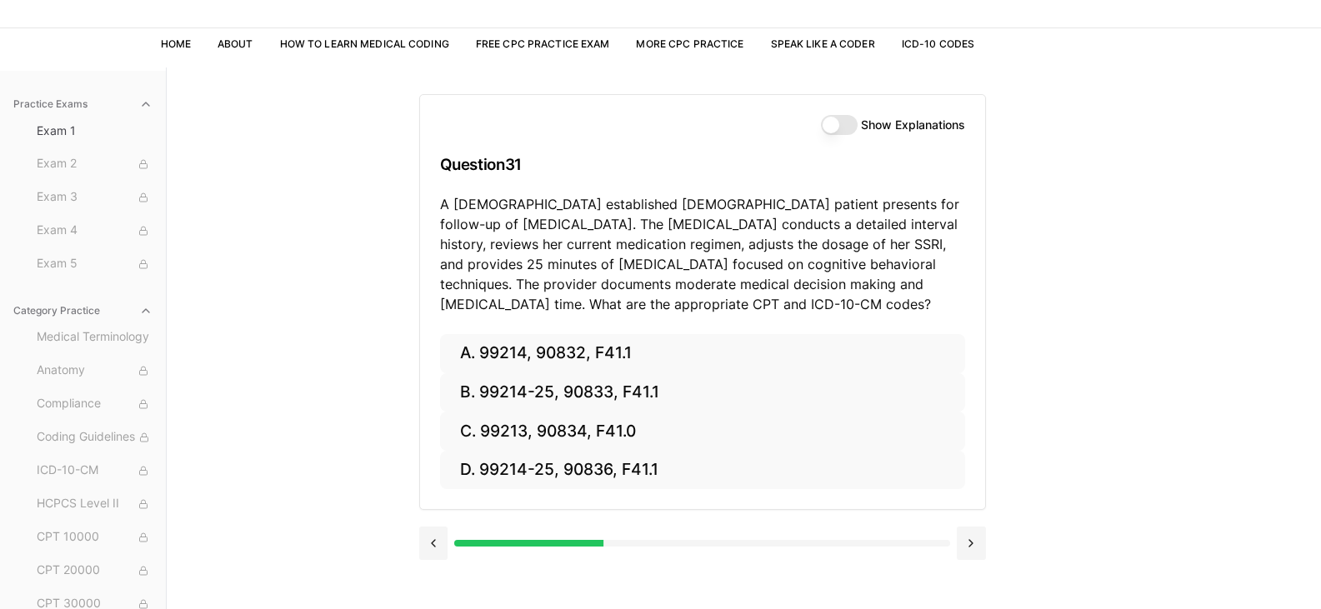
scroll to position [67, 0]
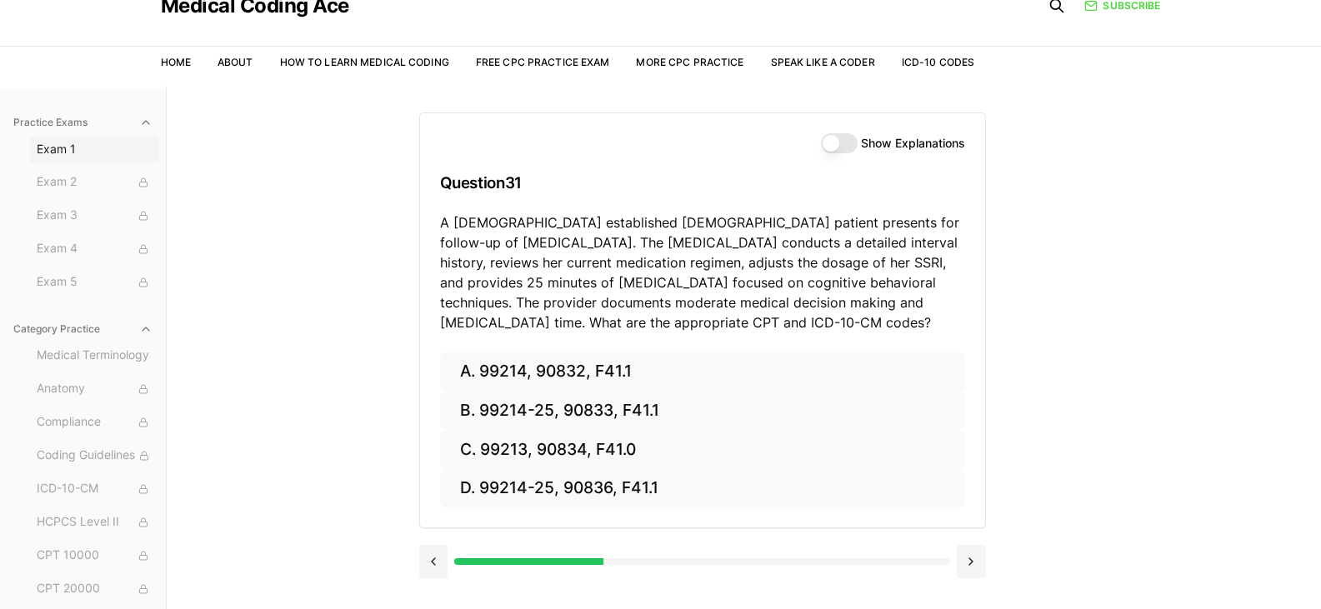
click at [58, 146] on span "Exam 1" at bounding box center [95, 149] width 116 height 17
click at [851, 143] on button "Show Explanations" at bounding box center [839, 143] width 37 height 20
click at [942, 559] on div at bounding box center [701, 561] width 495 height 7
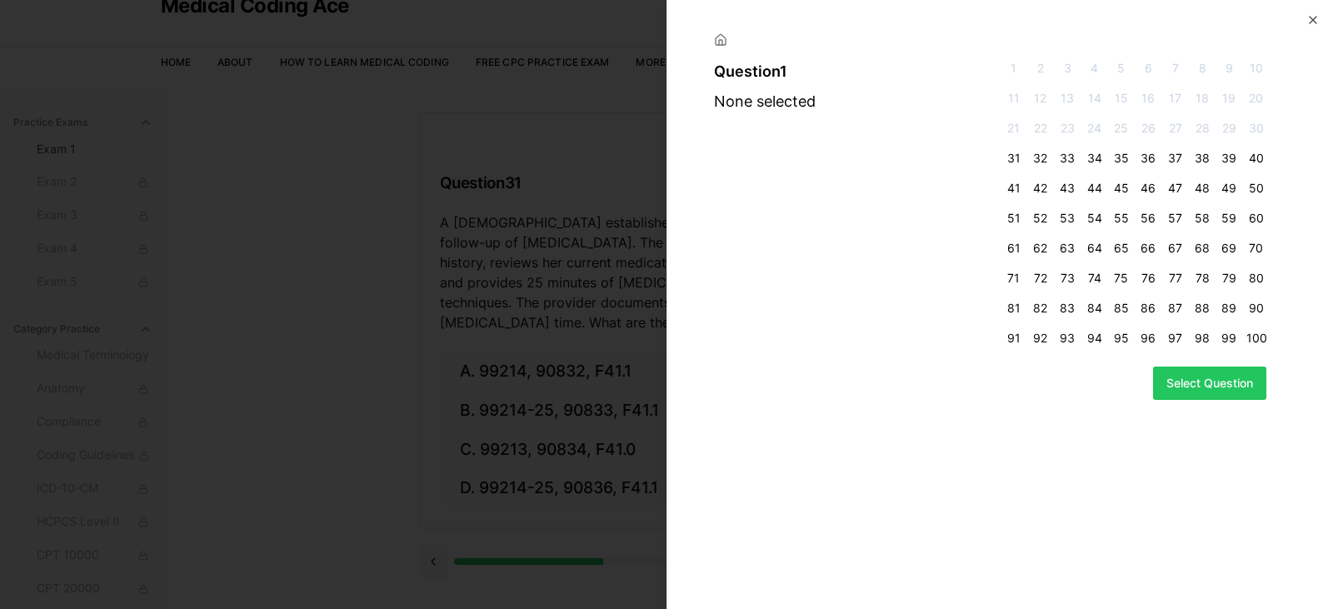
click at [727, 45] on icon at bounding box center [720, 39] width 13 height 13
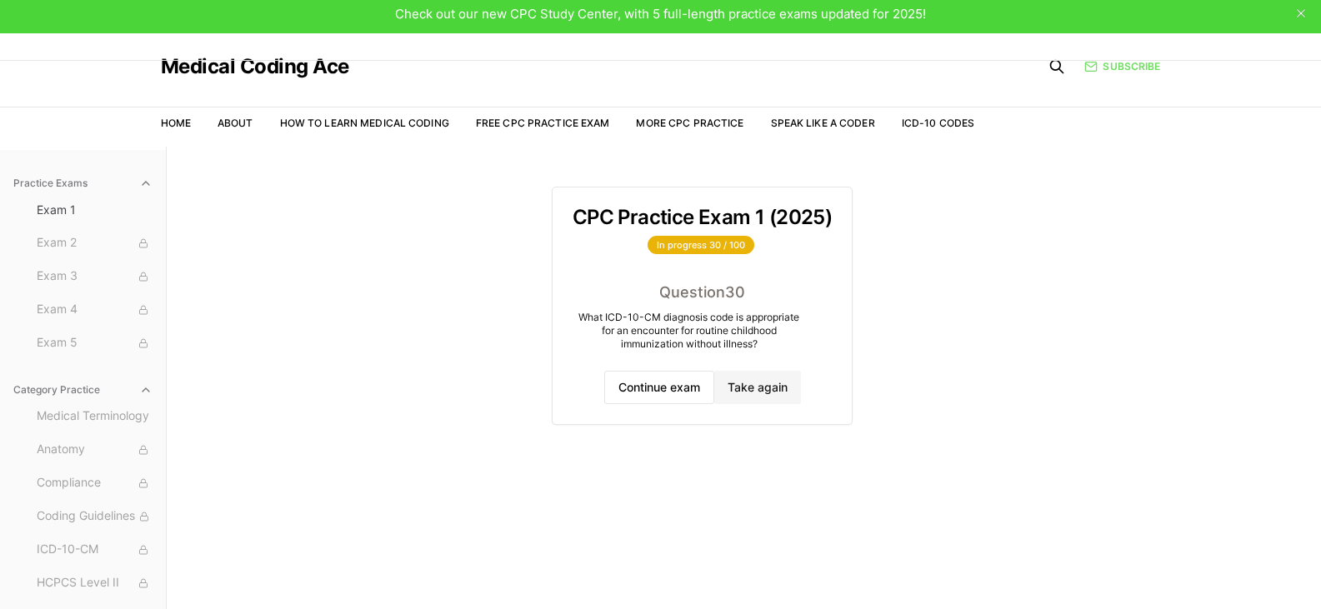
scroll to position [0, 0]
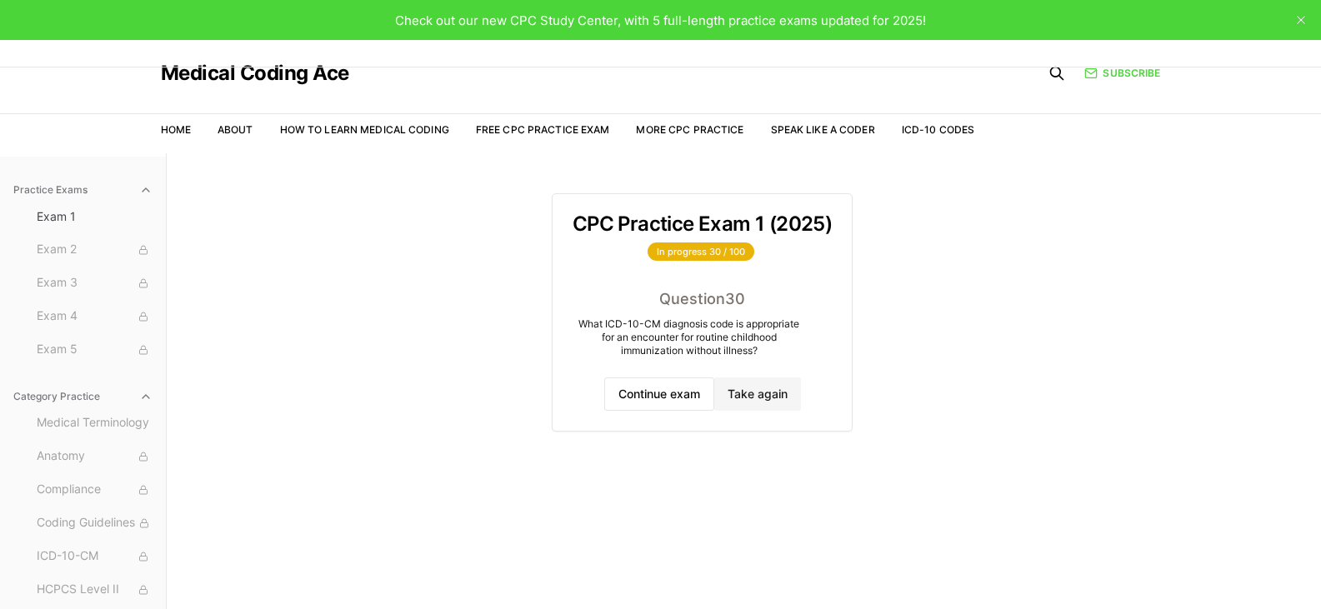
click at [1297, 20] on icon "close" at bounding box center [1301, 20] width 8 height 8
